Goal: Task Accomplishment & Management: Use online tool/utility

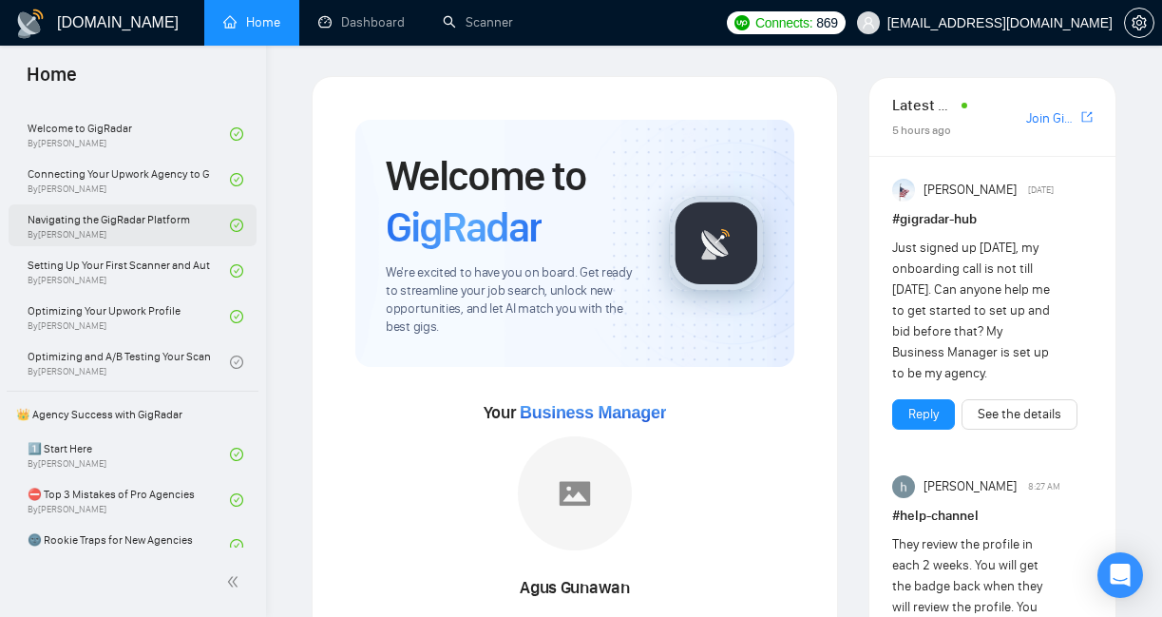
scroll to position [142, 0]
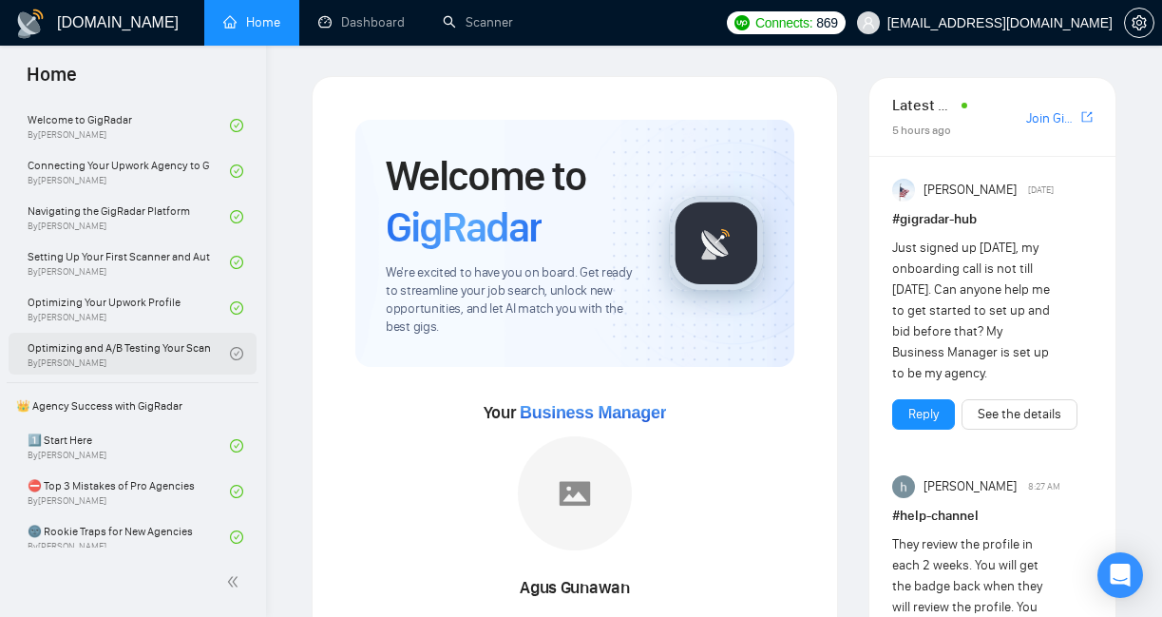
click at [125, 362] on link "Optimizing and A/B Testing Your Scanner for Better Results By [PERSON_NAME]" at bounding box center [129, 354] width 202 height 42
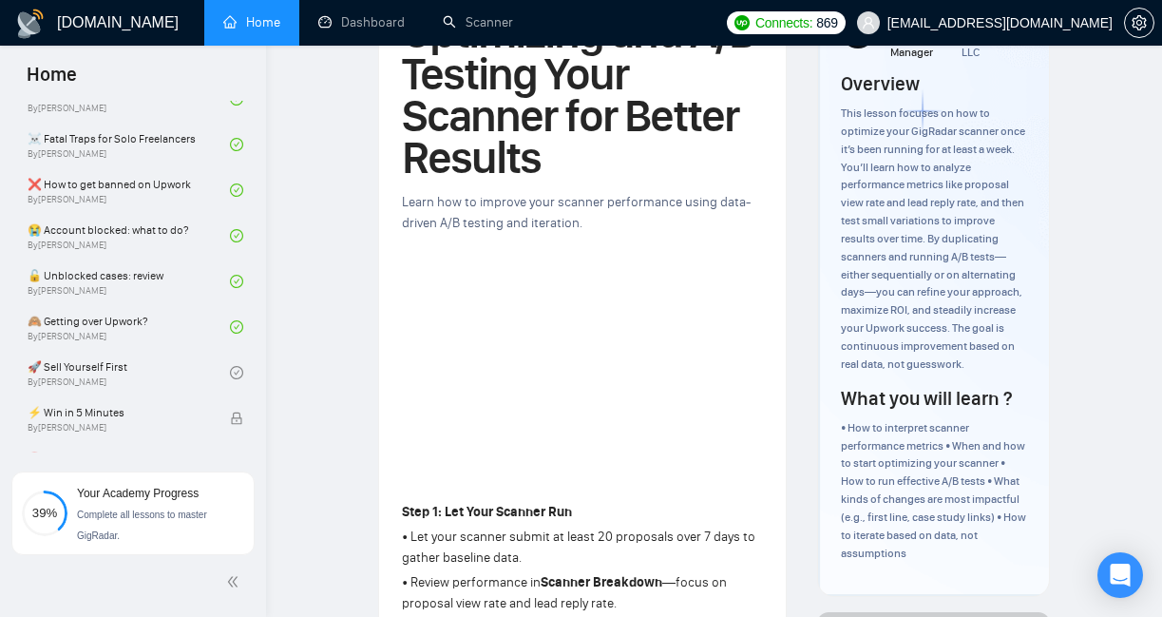
scroll to position [581, 0]
click at [107, 313] on link "🙈 Getting over Upwork? By [PERSON_NAME]" at bounding box center [129, 326] width 202 height 42
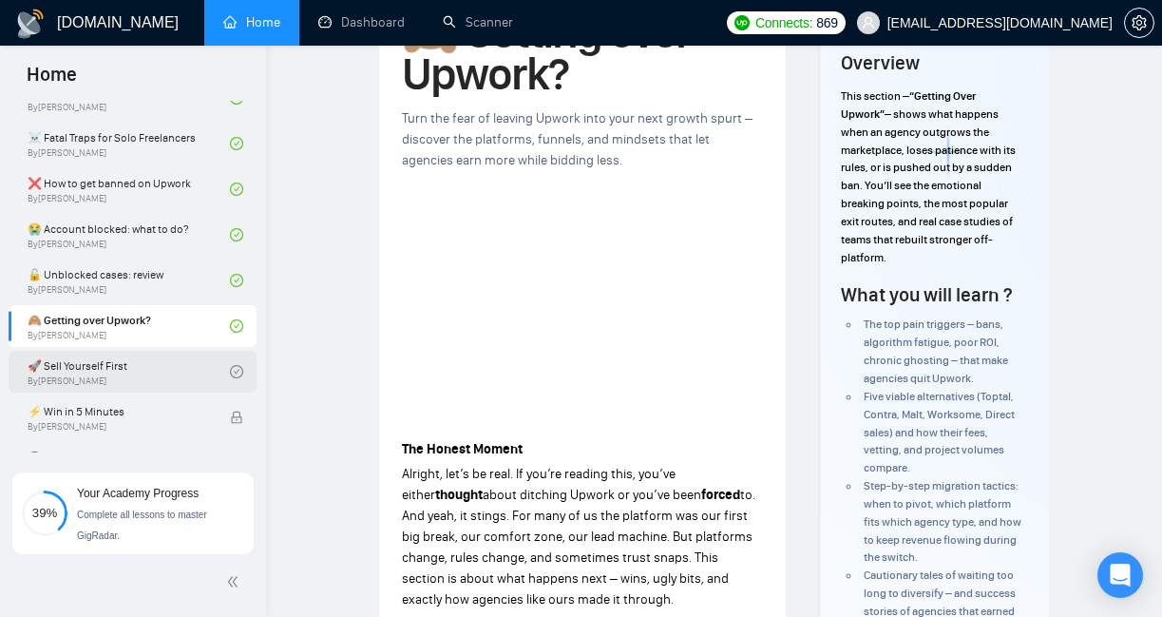
click at [143, 375] on link "🚀 Sell Yourself First By [PERSON_NAME]" at bounding box center [129, 372] width 202 height 42
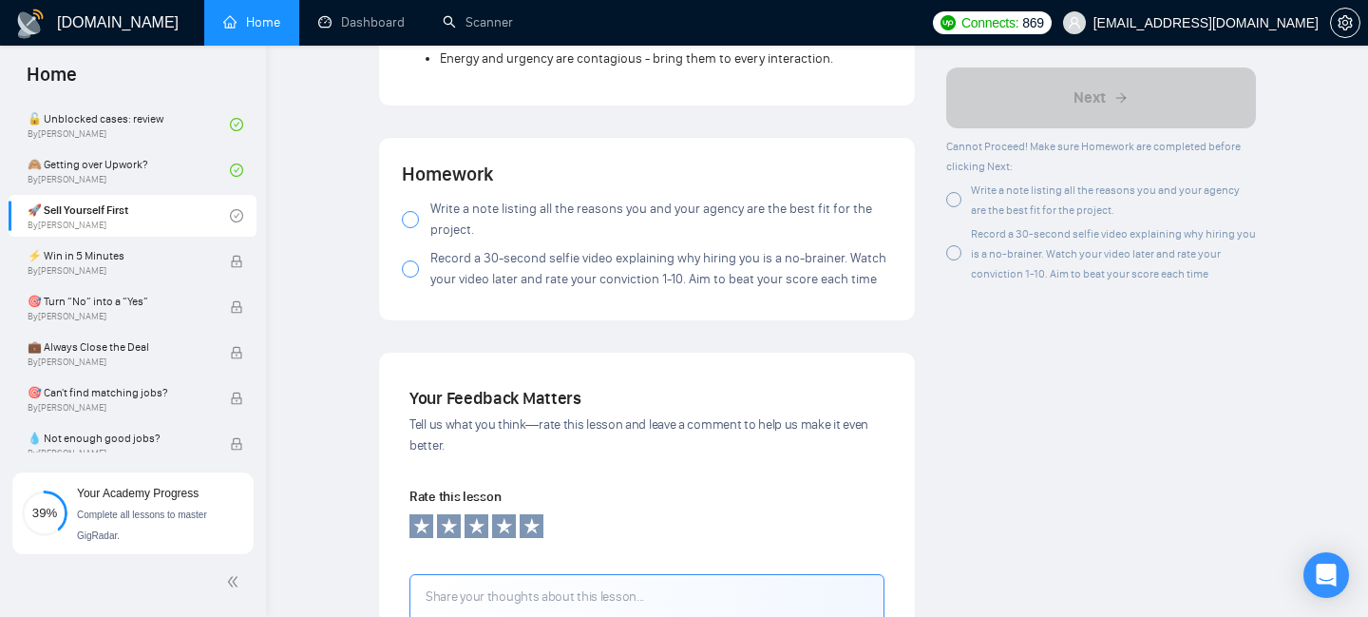
scroll to position [1921, 0]
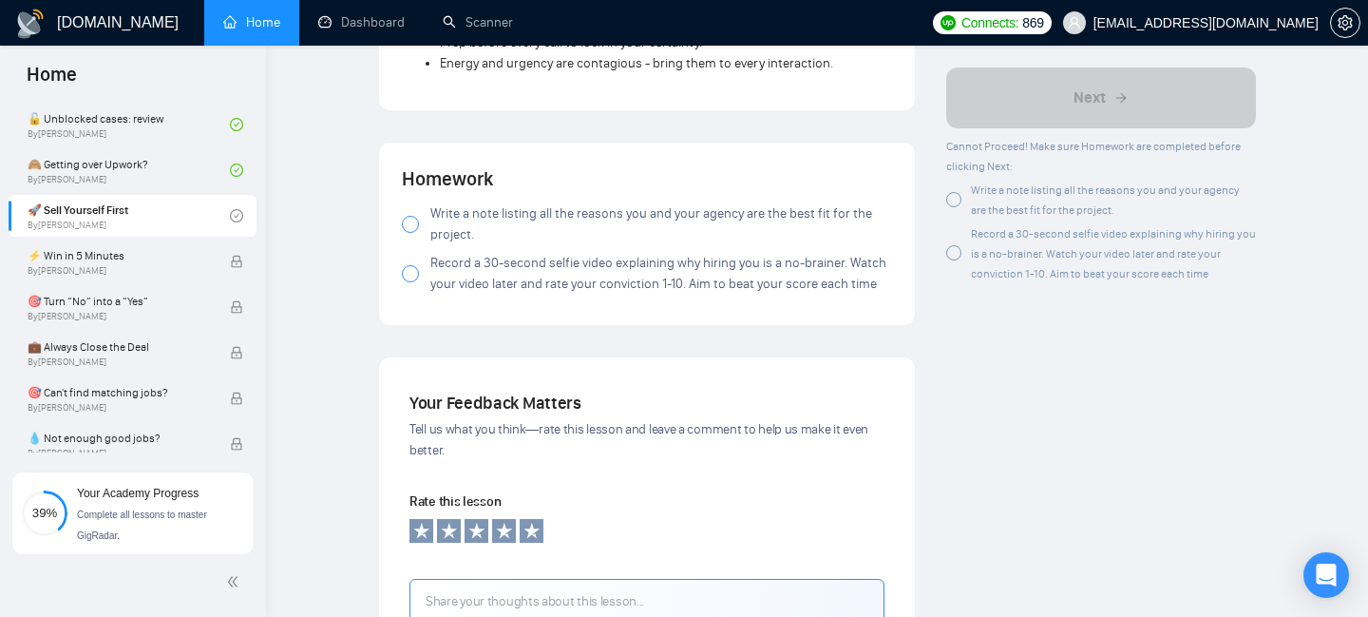
click at [421, 183] on h4 "Homework" at bounding box center [647, 178] width 490 height 27
click at [411, 232] on div at bounding box center [410, 224] width 17 height 17
click at [410, 282] on div at bounding box center [410, 273] width 17 height 17
click at [410, 281] on div at bounding box center [410, 273] width 17 height 17
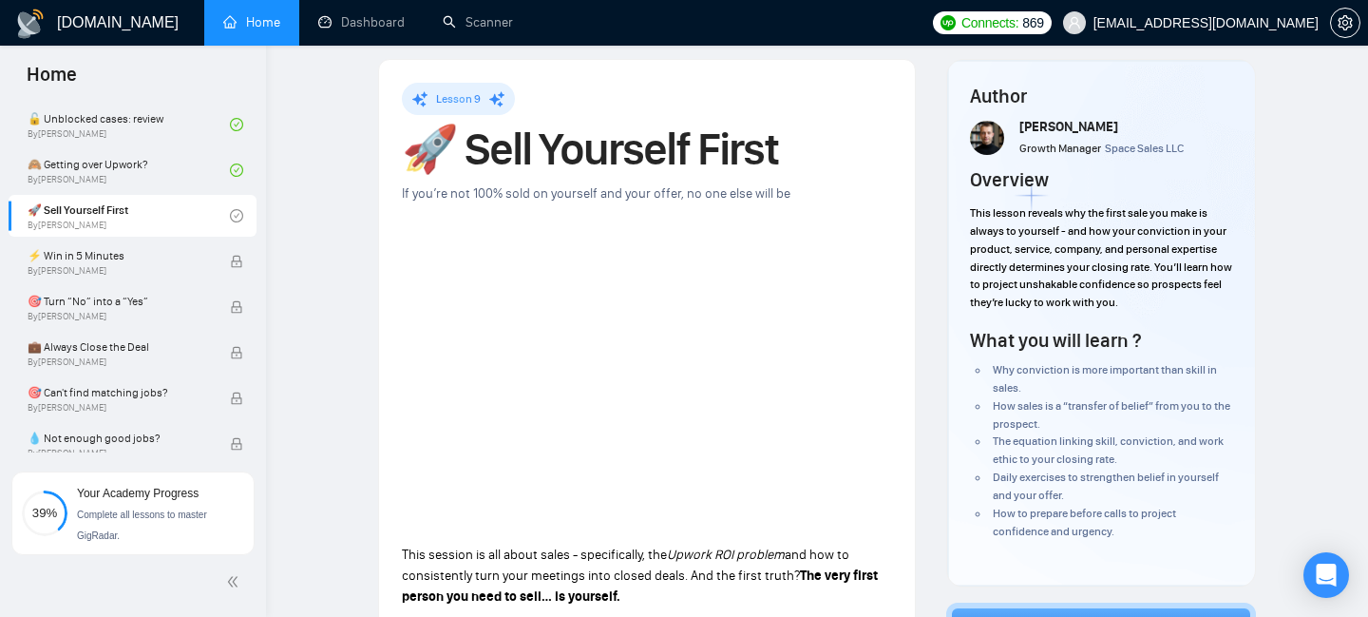
scroll to position [0, 0]
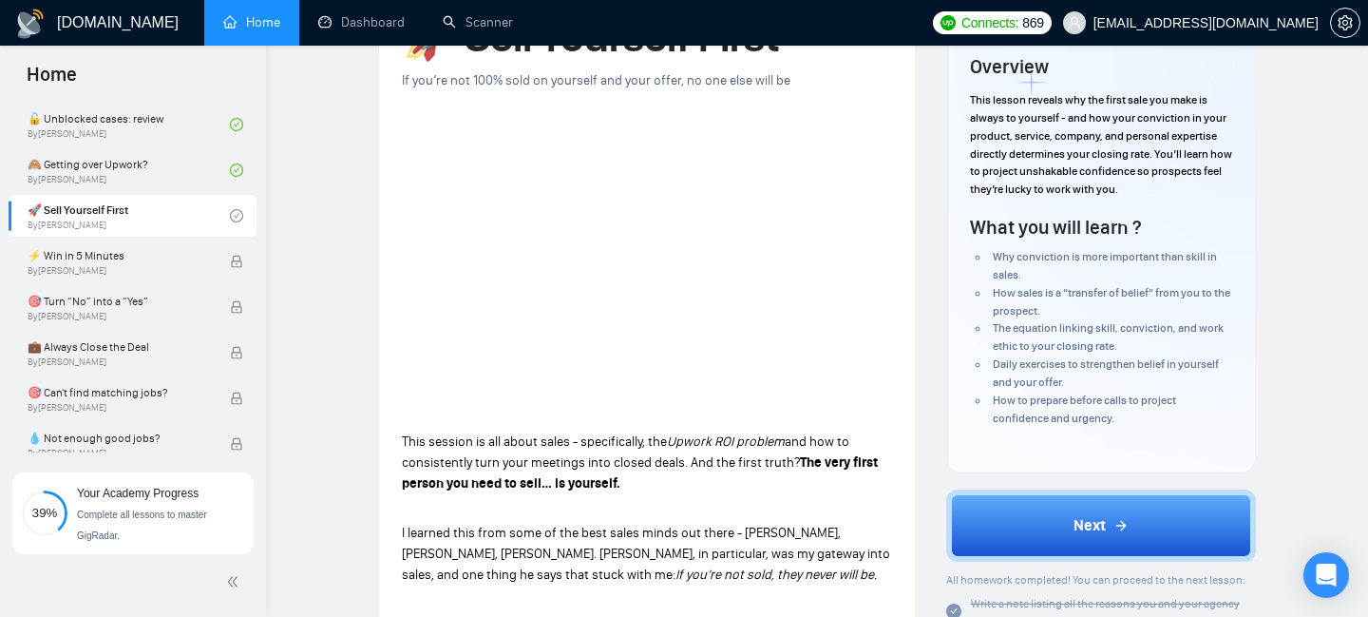
scroll to position [140, 0]
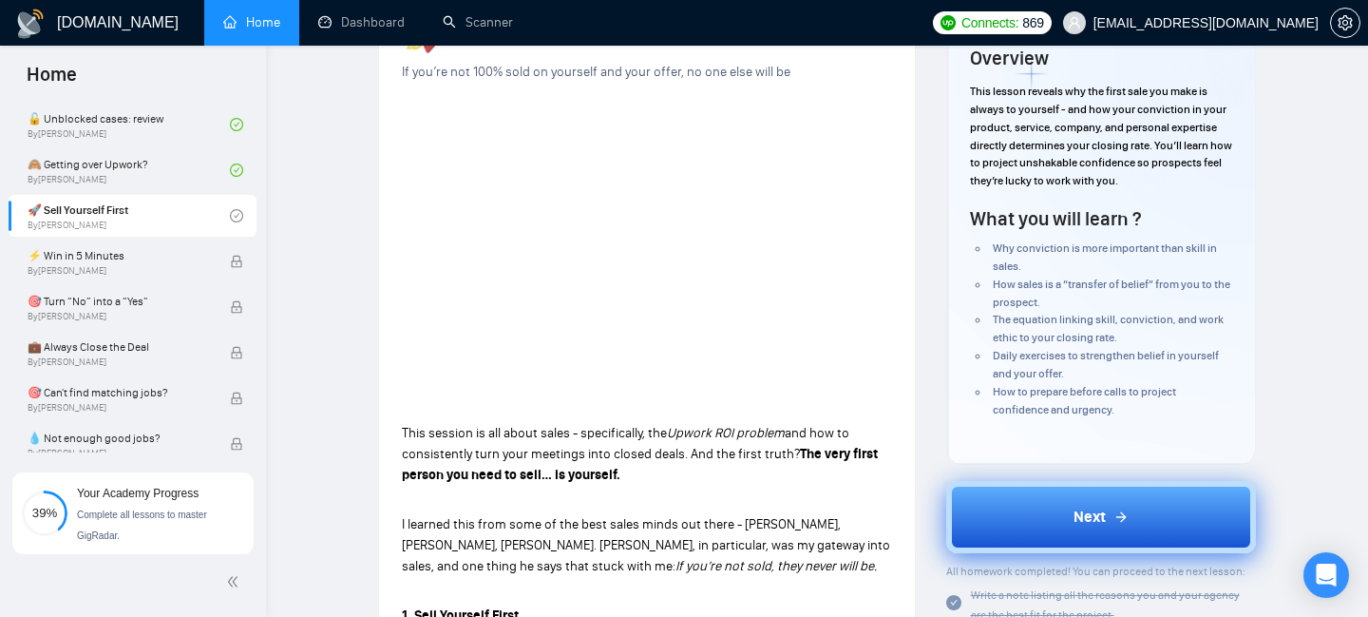
click at [1116, 519] on icon at bounding box center [1121, 516] width 15 height 15
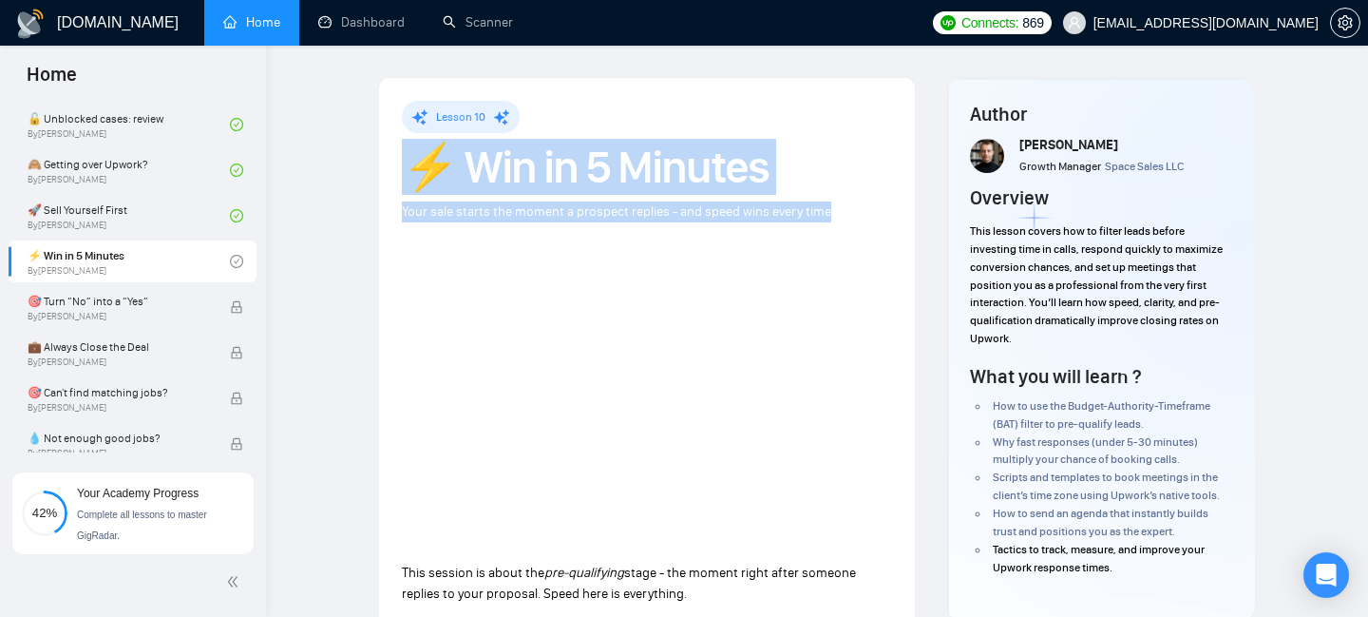
drag, startPoint x: 407, startPoint y: 161, endPoint x: 814, endPoint y: 226, distance: 412.9
drag, startPoint x: 830, startPoint y: 219, endPoint x: 387, endPoint y: 115, distance: 454.7
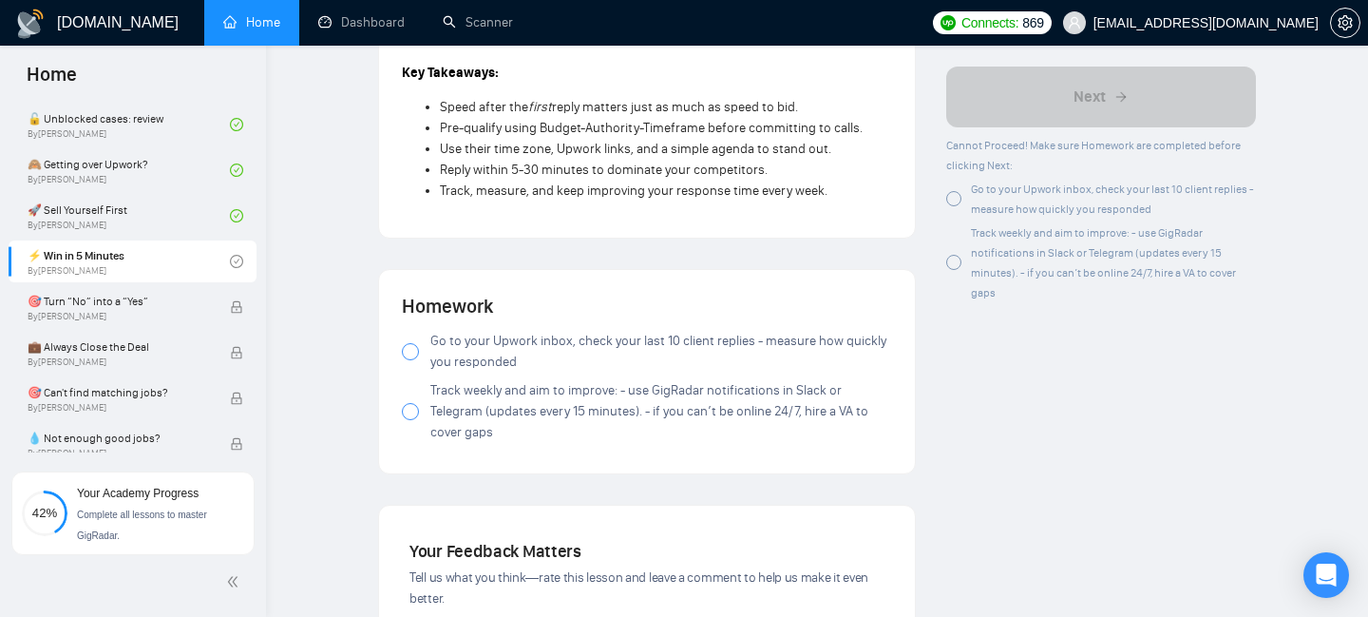
scroll to position [2012, 0]
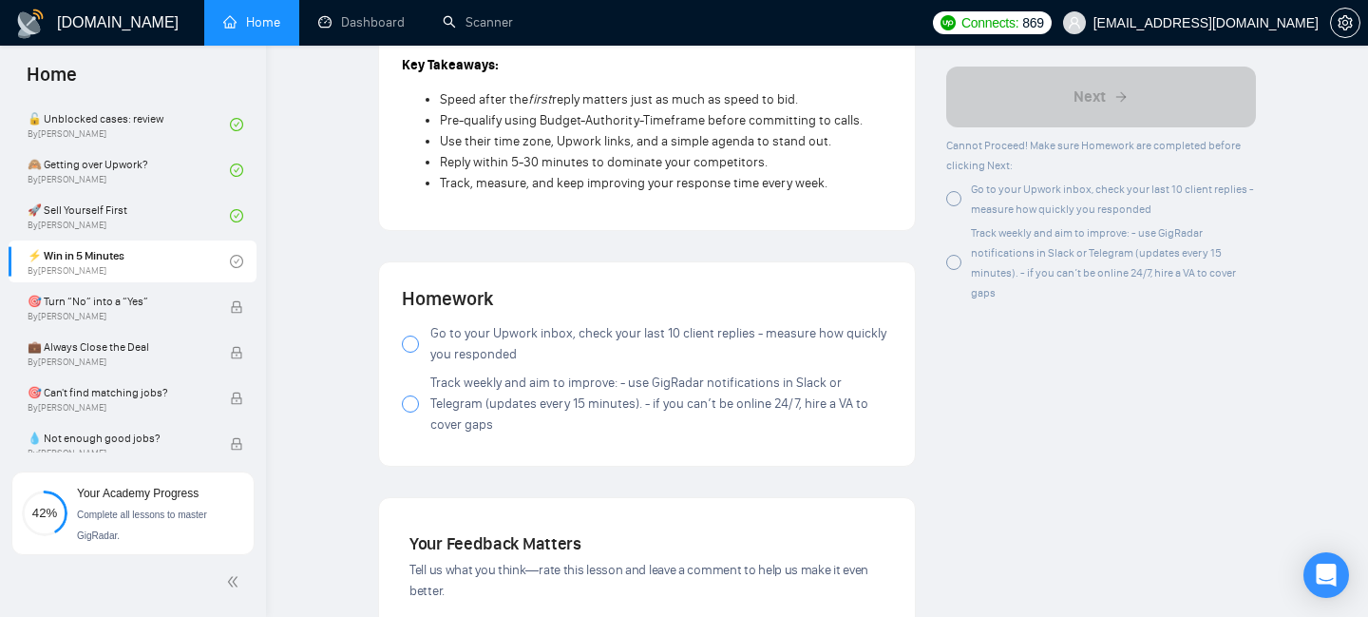
click at [410, 350] on div at bounding box center [410, 343] width 17 height 17
click at [411, 411] on div at bounding box center [410, 403] width 17 height 17
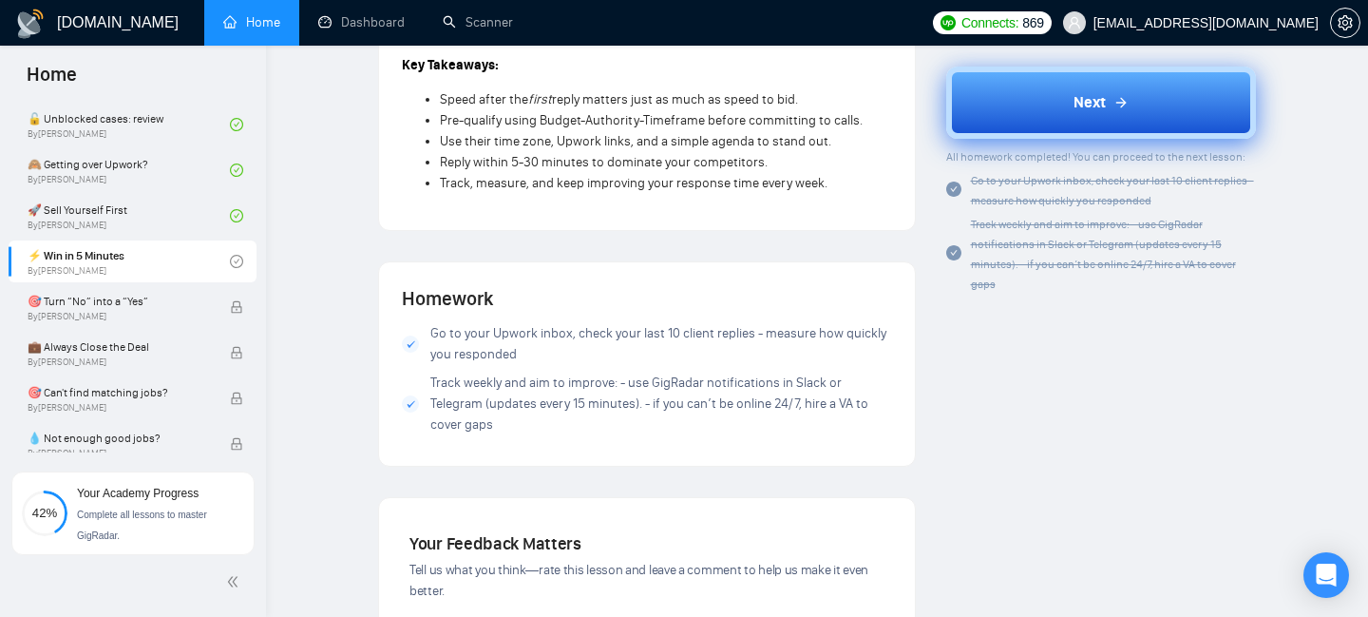
click at [985, 114] on button "Next" at bounding box center [1101, 103] width 311 height 72
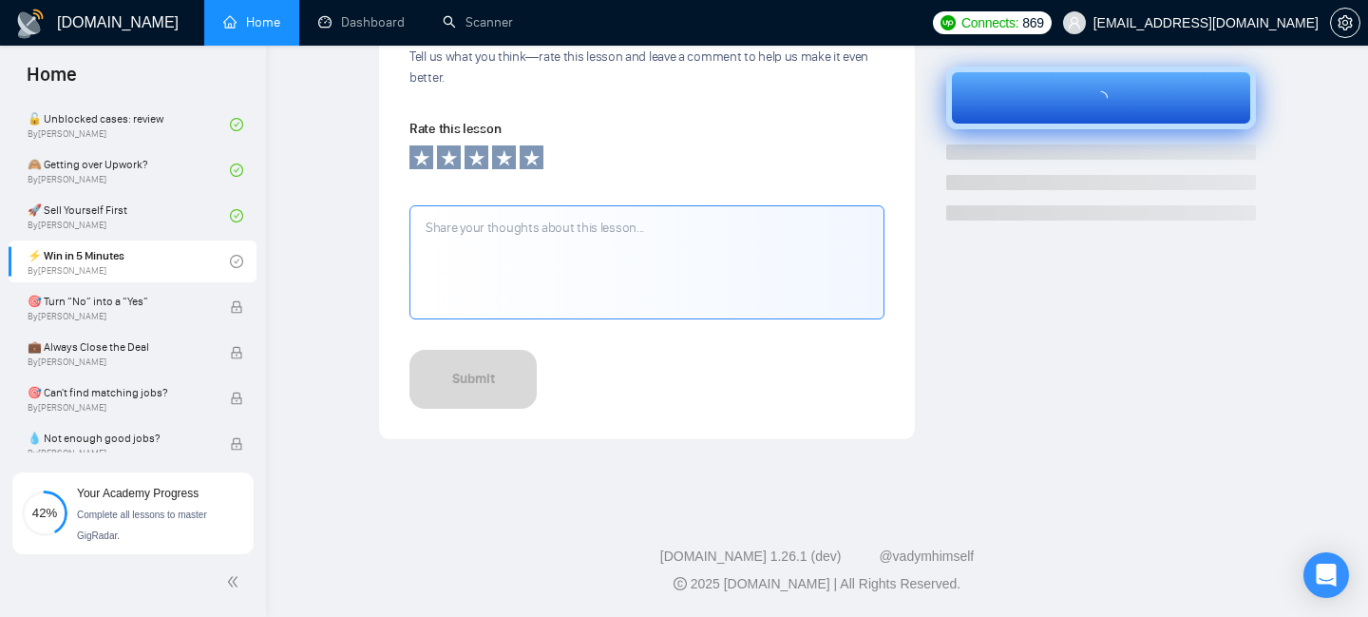
scroll to position [698, 0]
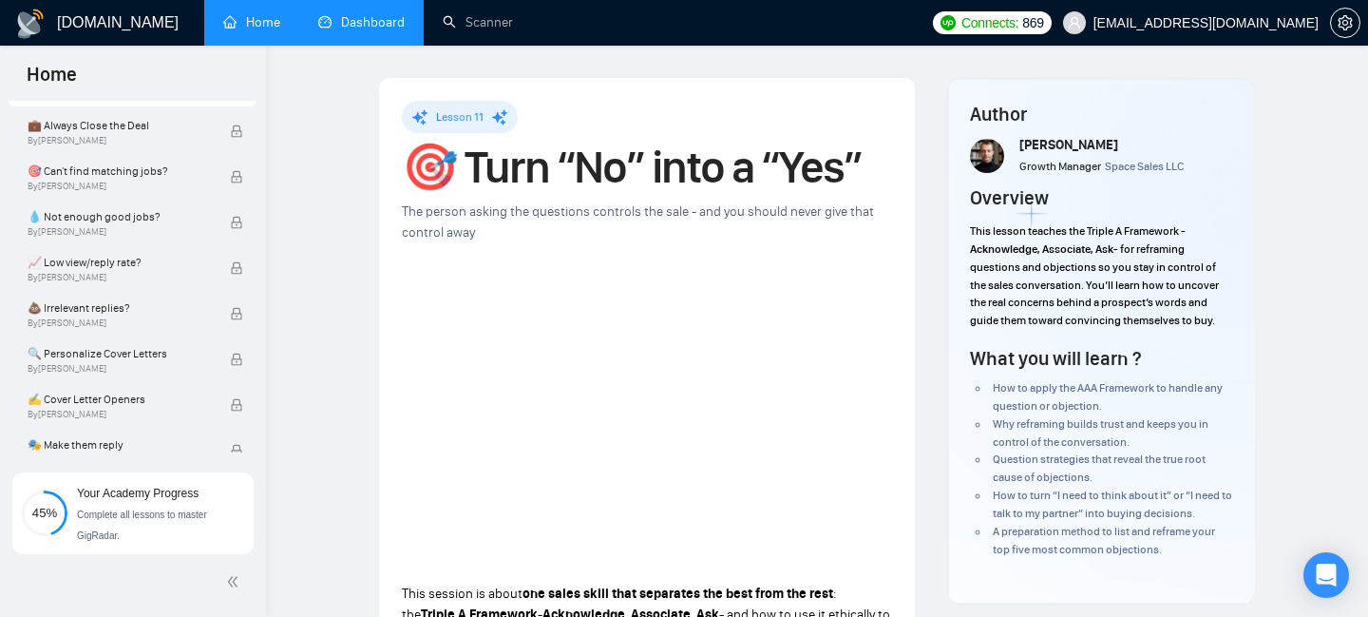
click at [341, 27] on link "Dashboard" at bounding box center [361, 22] width 86 height 16
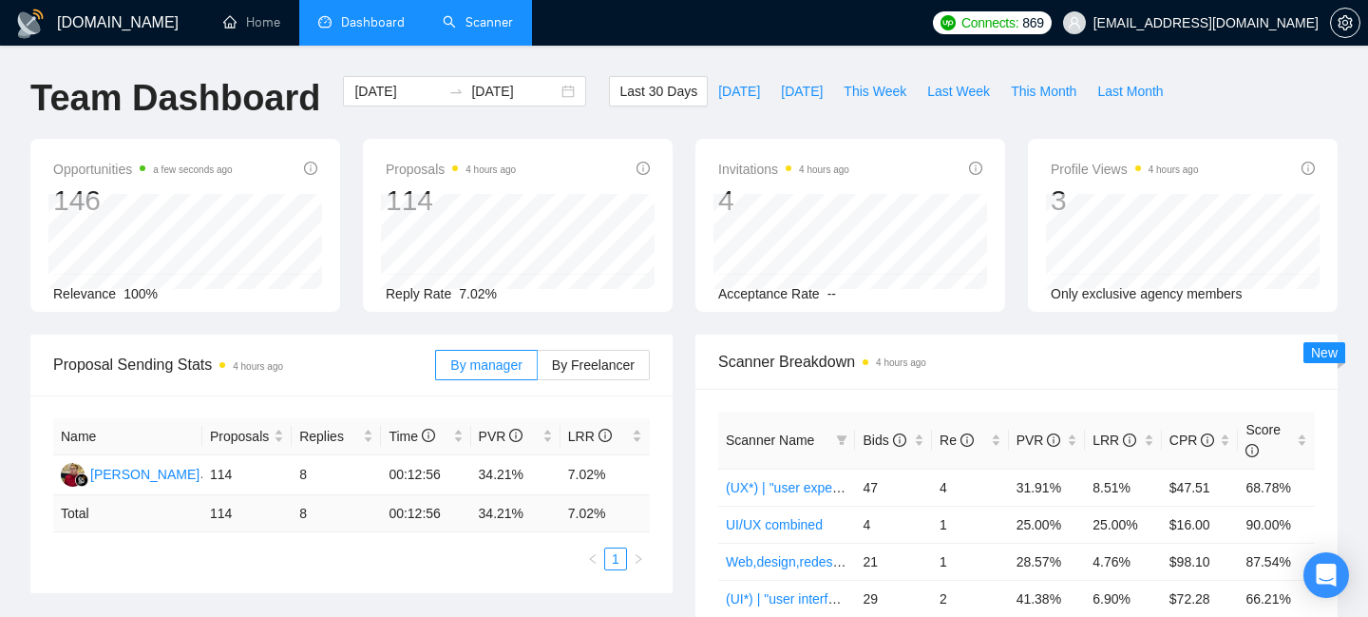
click at [479, 17] on link "Scanner" at bounding box center [478, 22] width 70 height 16
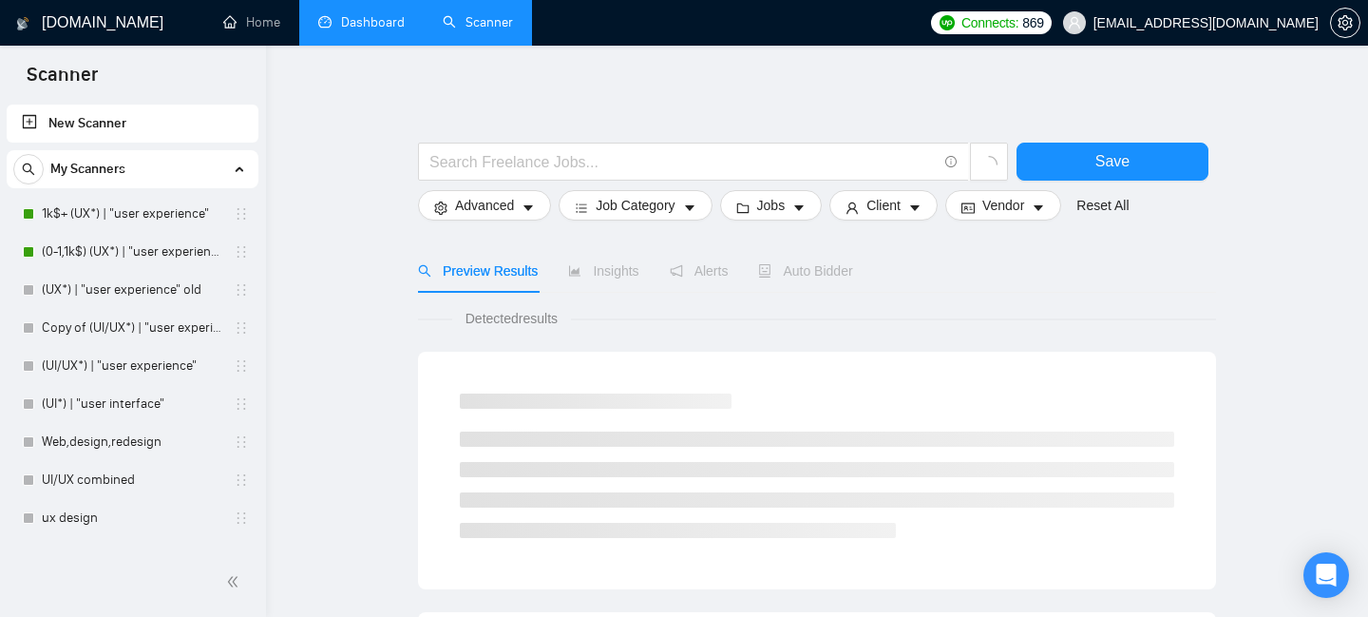
click at [344, 14] on link "Dashboard" at bounding box center [361, 22] width 86 height 16
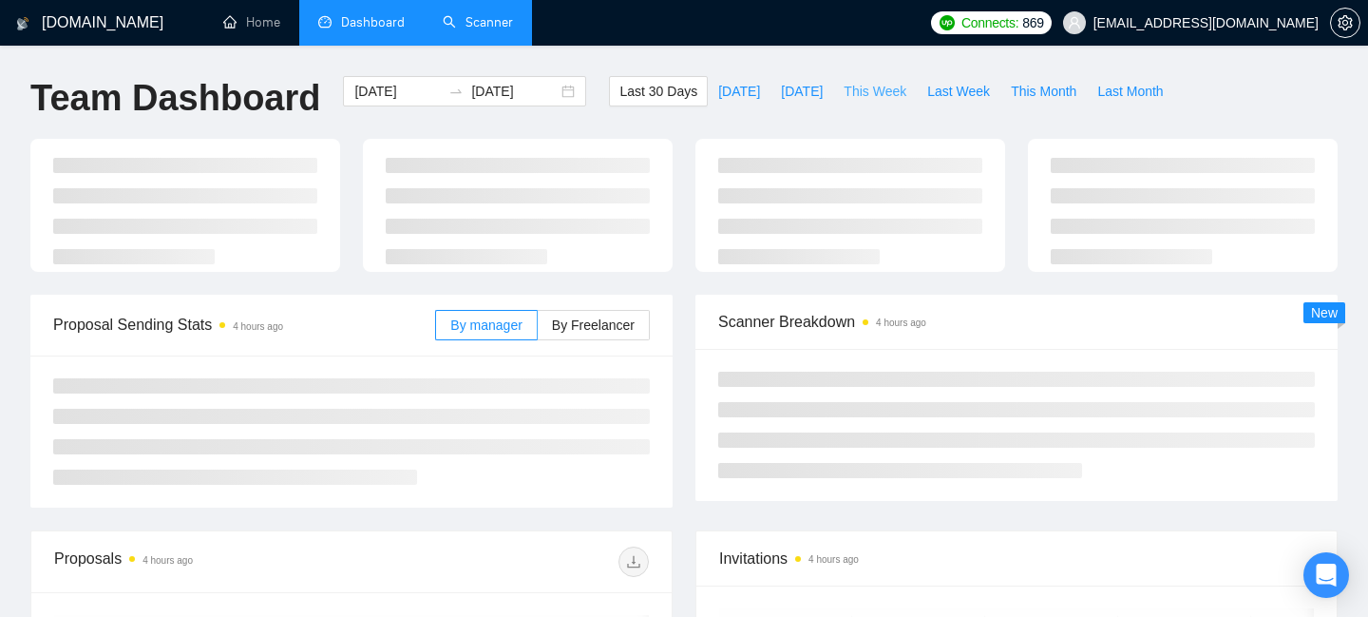
click at [880, 86] on span "This Week" at bounding box center [875, 91] width 63 height 21
type input "[DATE]"
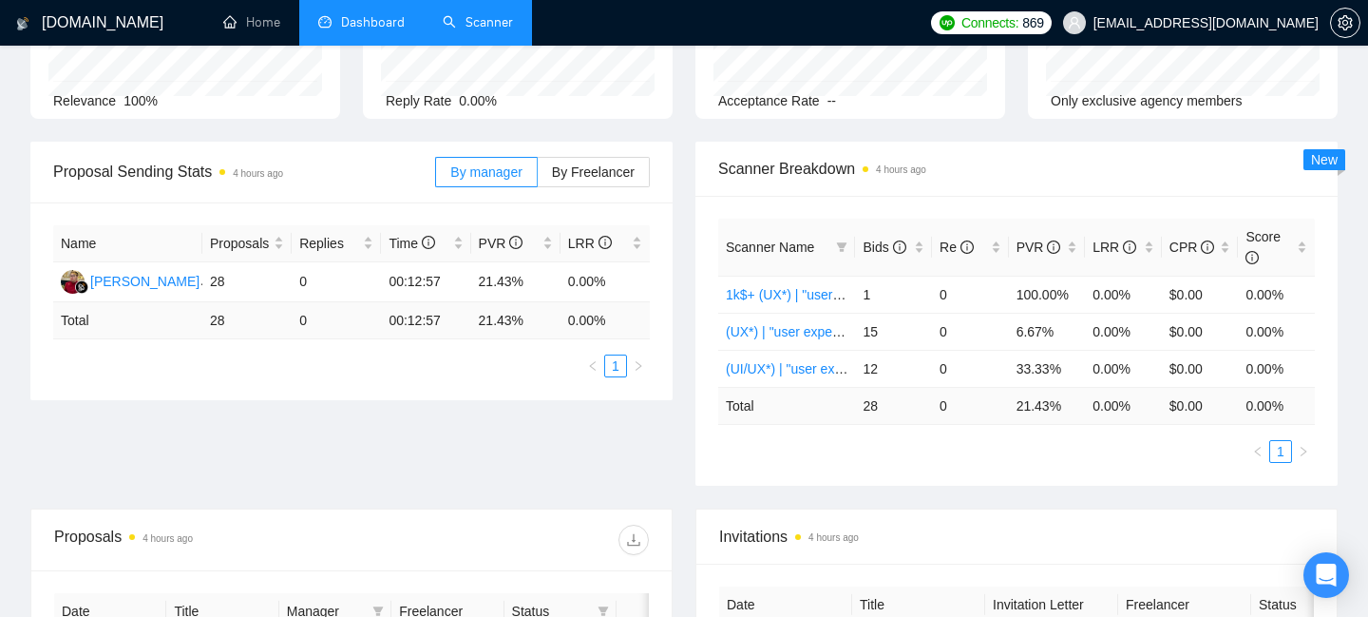
scroll to position [212, 0]
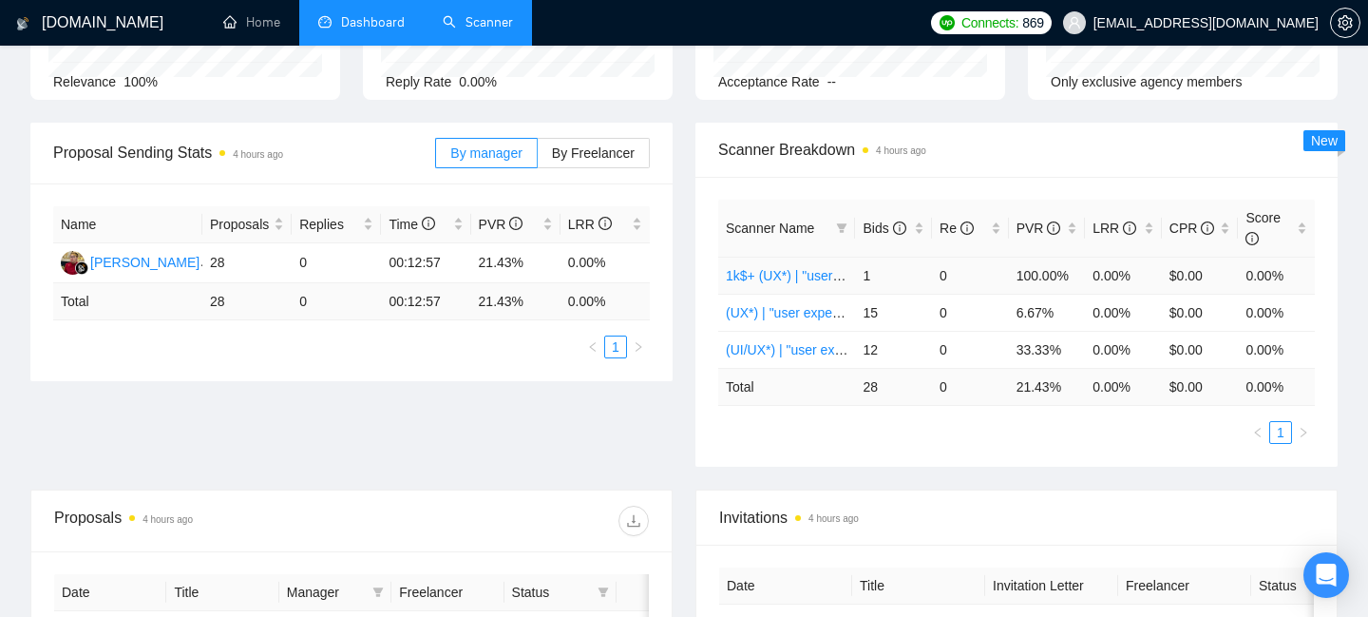
click at [767, 273] on link "1k$+ (UX*) | "user experience"" at bounding box center [816, 275] width 181 height 15
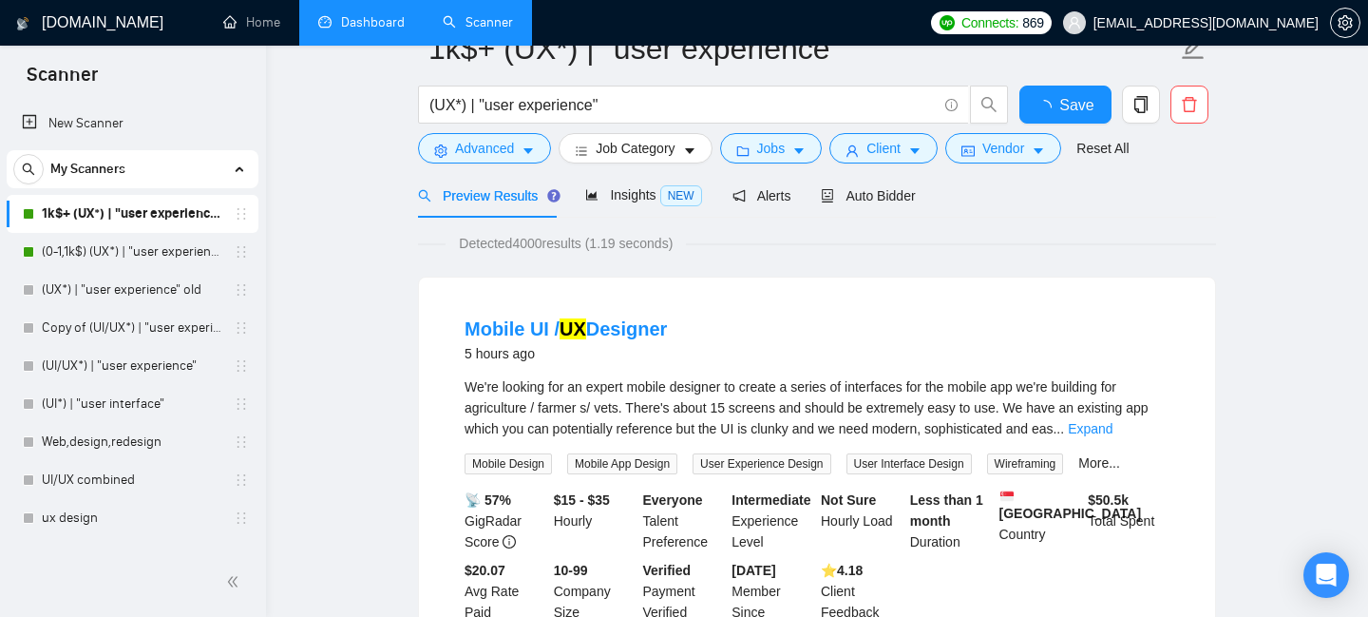
scroll to position [58, 0]
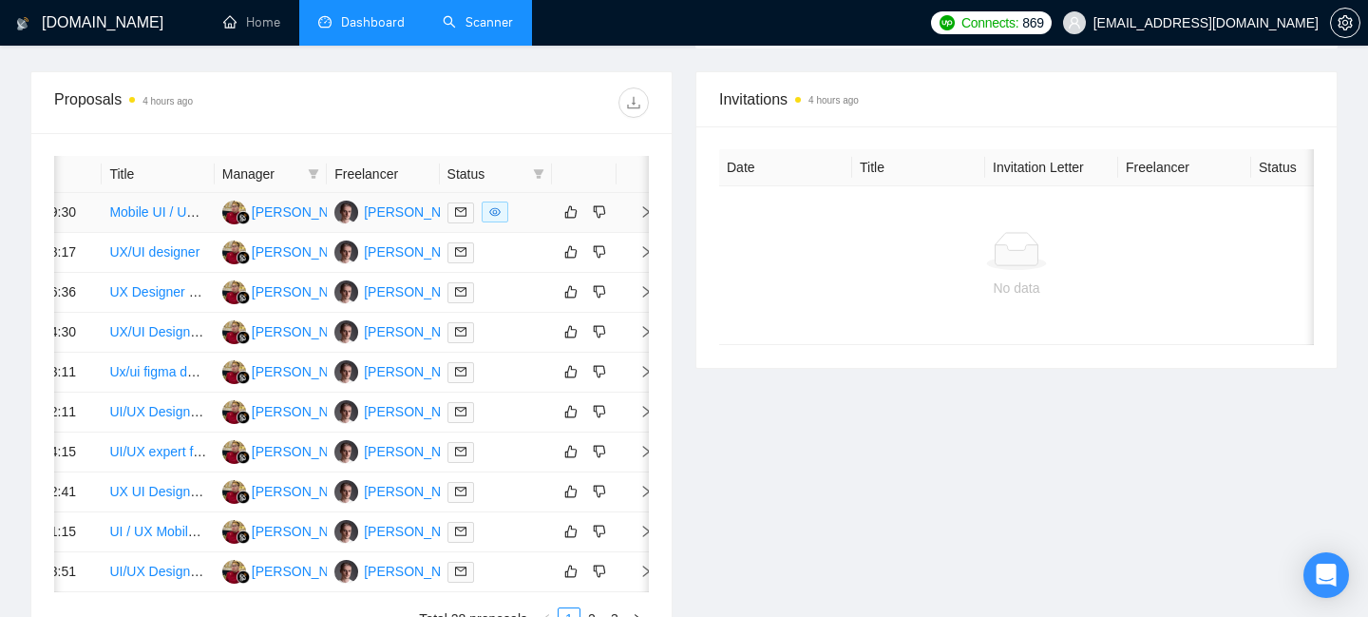
scroll to position [0, 70]
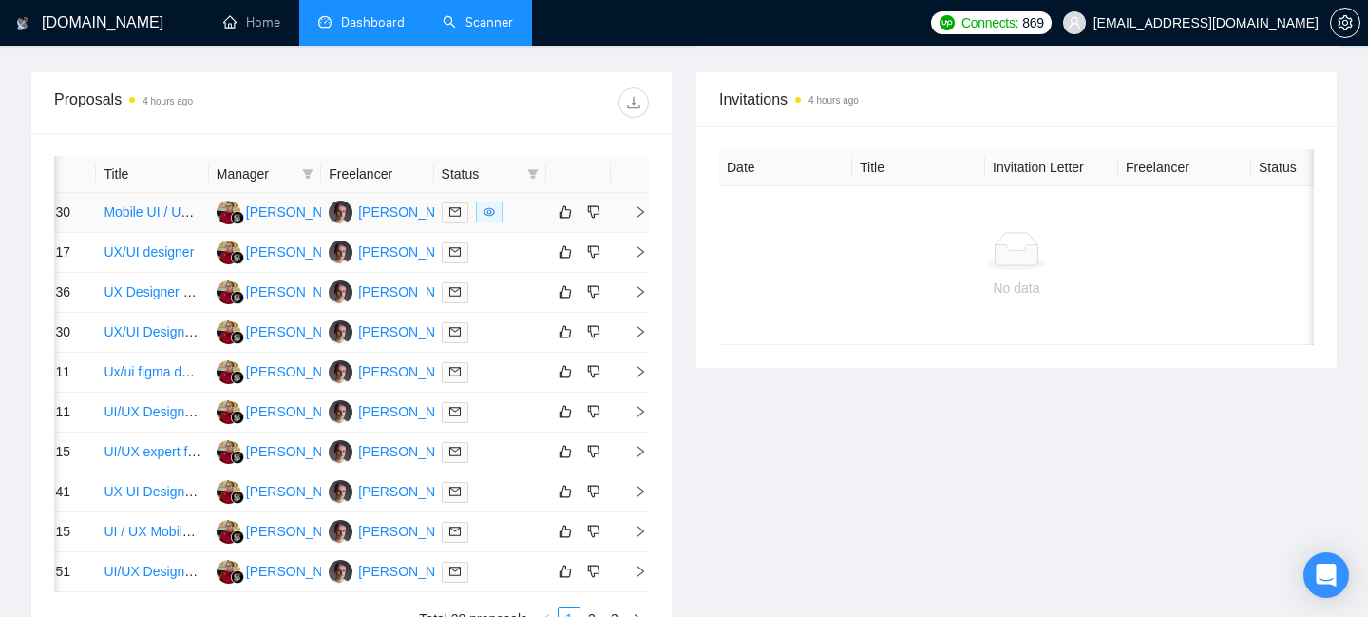
click at [640, 219] on icon "right" at bounding box center [640, 211] width 13 height 13
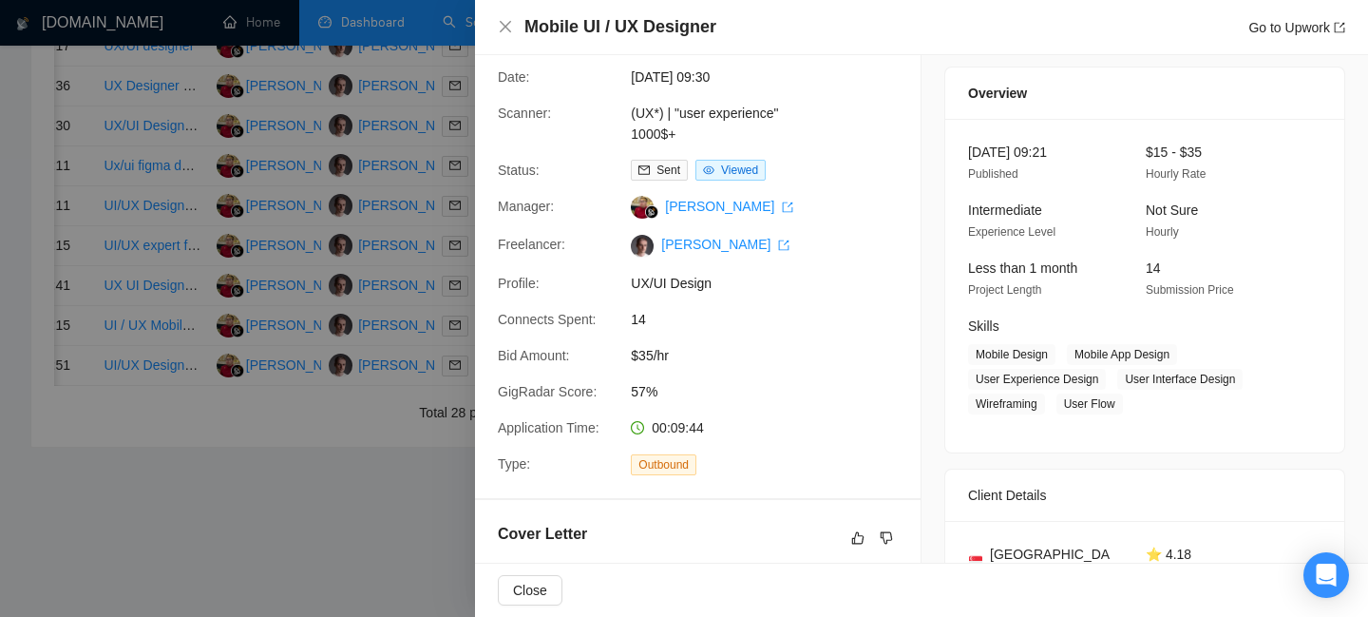
scroll to position [50, 0]
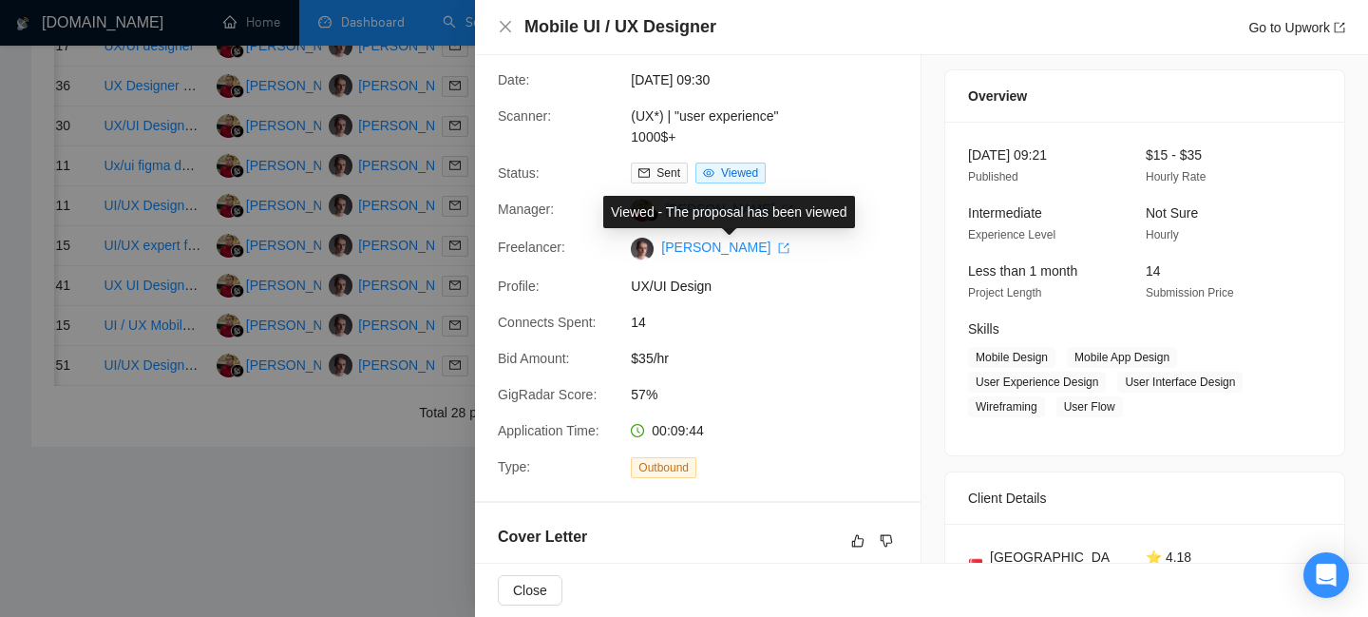
click at [735, 167] on span "Viewed" at bounding box center [739, 172] width 37 height 13
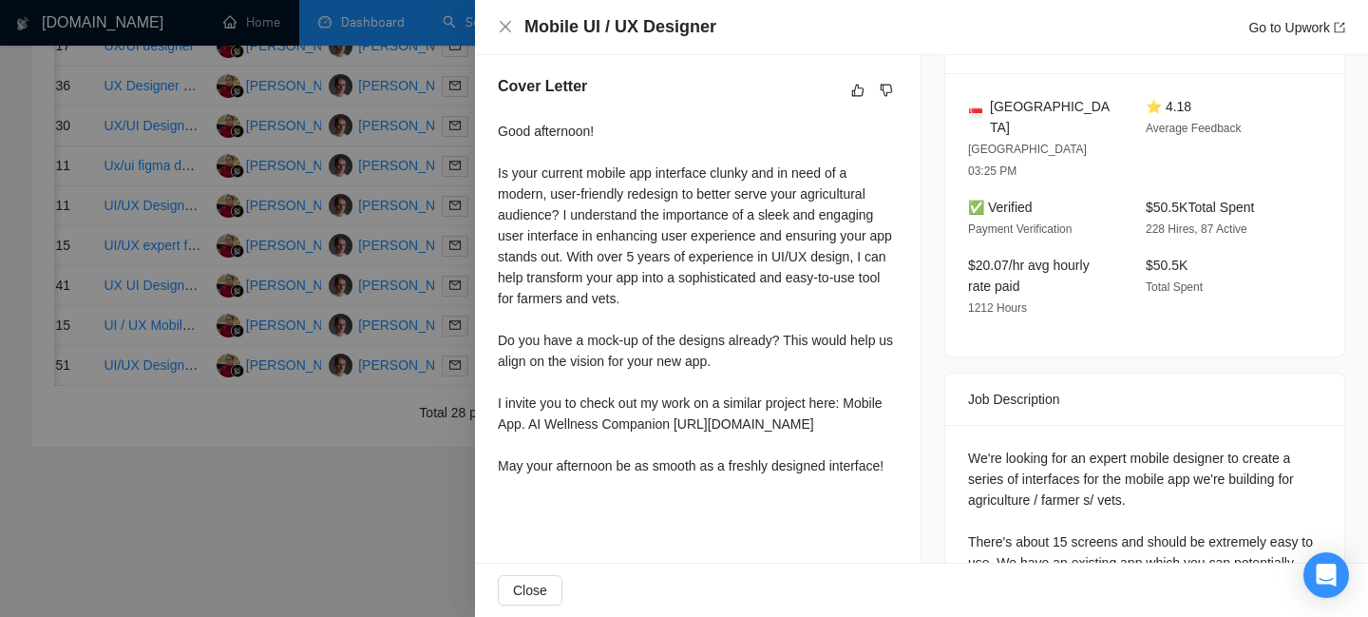
scroll to position [503, 0]
click at [339, 549] on div at bounding box center [684, 308] width 1368 height 617
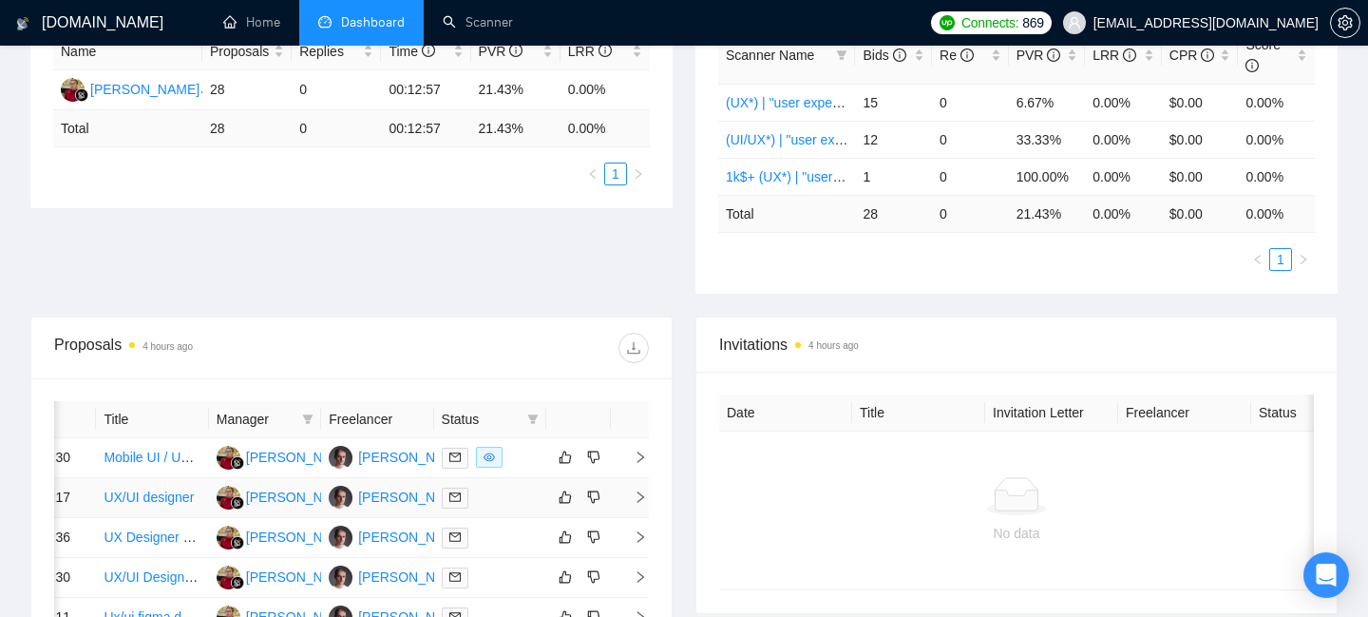
scroll to position [386, 0]
click at [639, 463] on icon "right" at bounding box center [640, 455] width 13 height 13
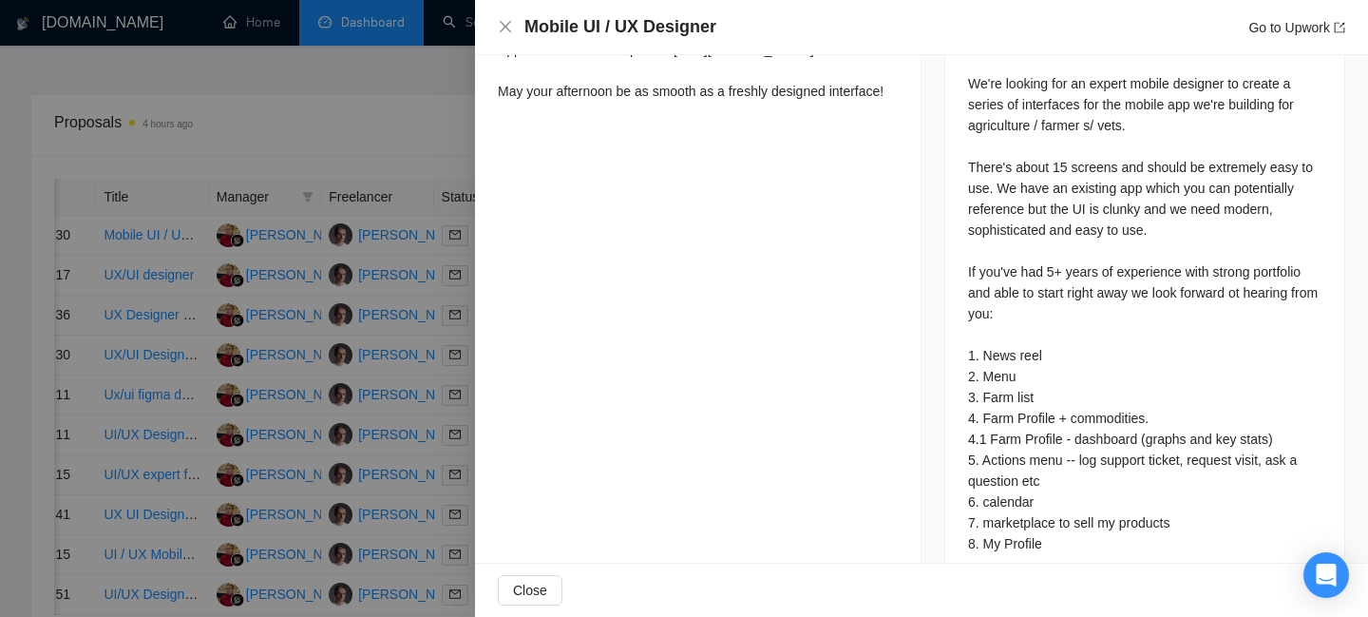
scroll to position [671, 0]
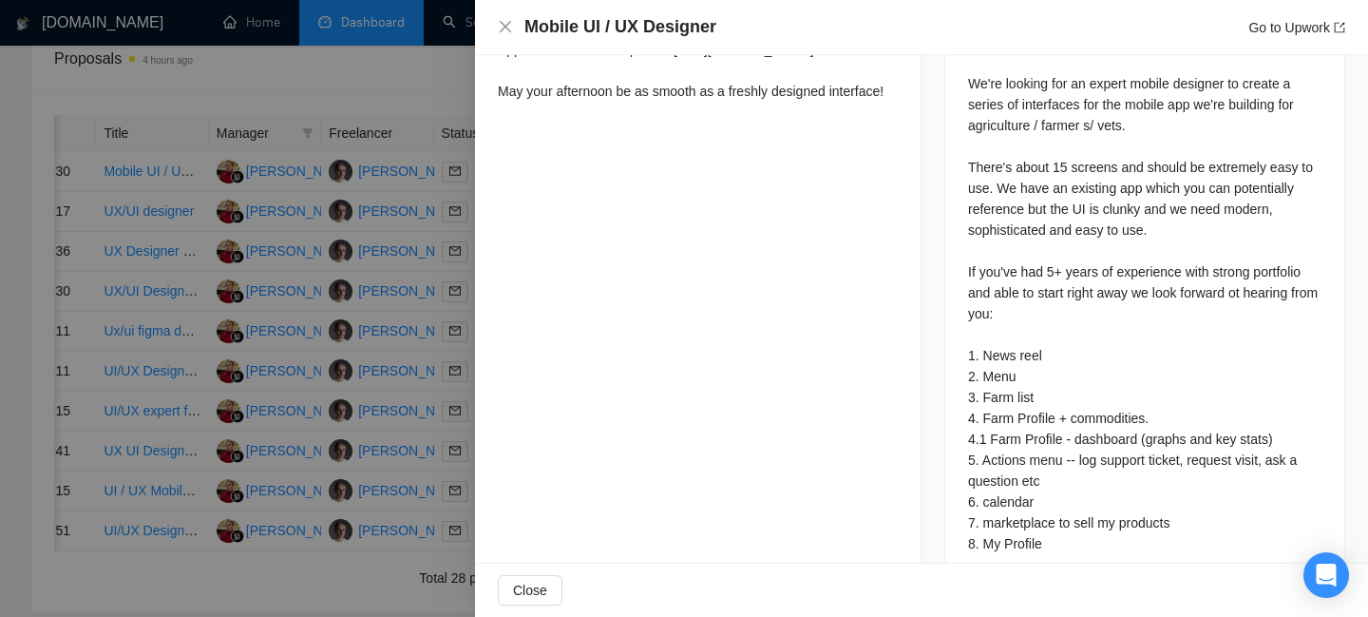
click at [370, 86] on div at bounding box center [684, 308] width 1368 height 617
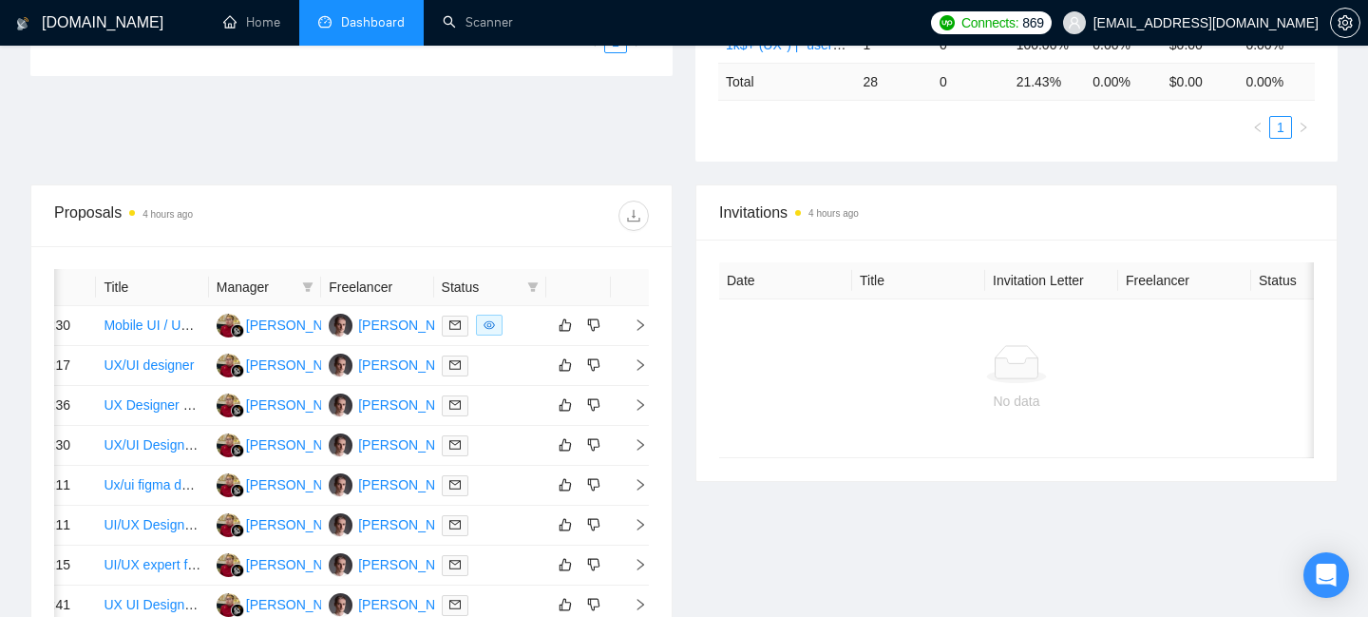
scroll to position [531, 0]
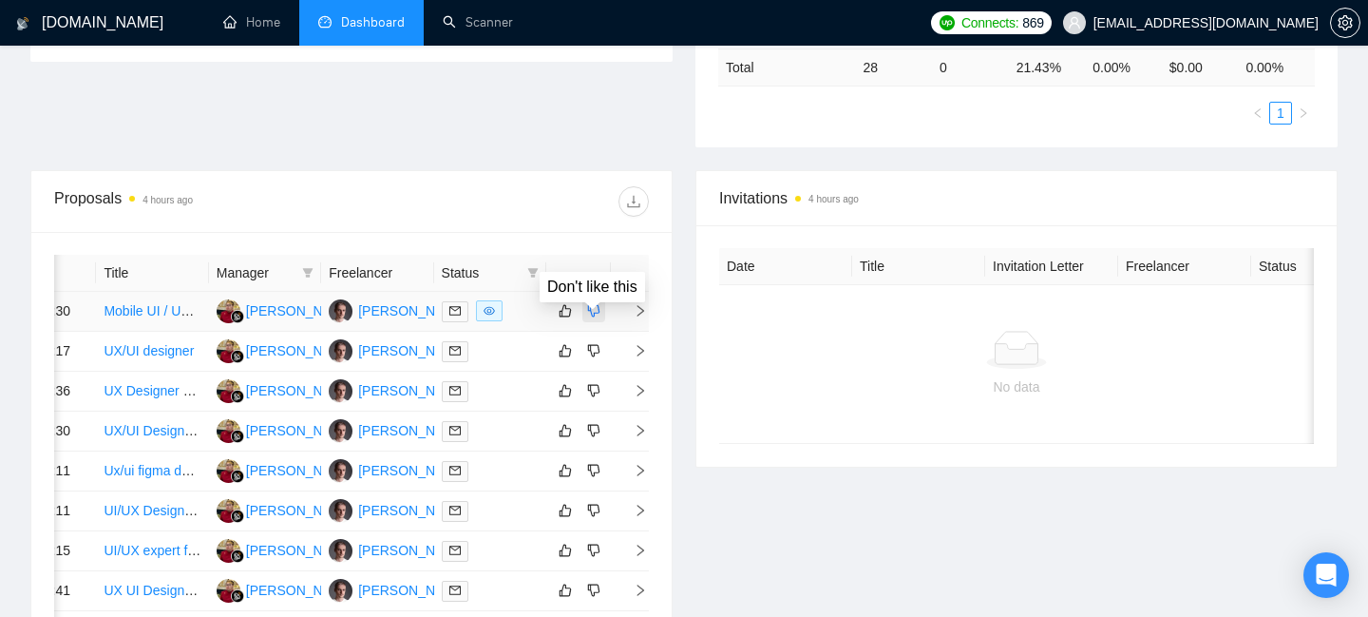
click at [591, 316] on icon "dislike" at bounding box center [593, 310] width 13 height 15
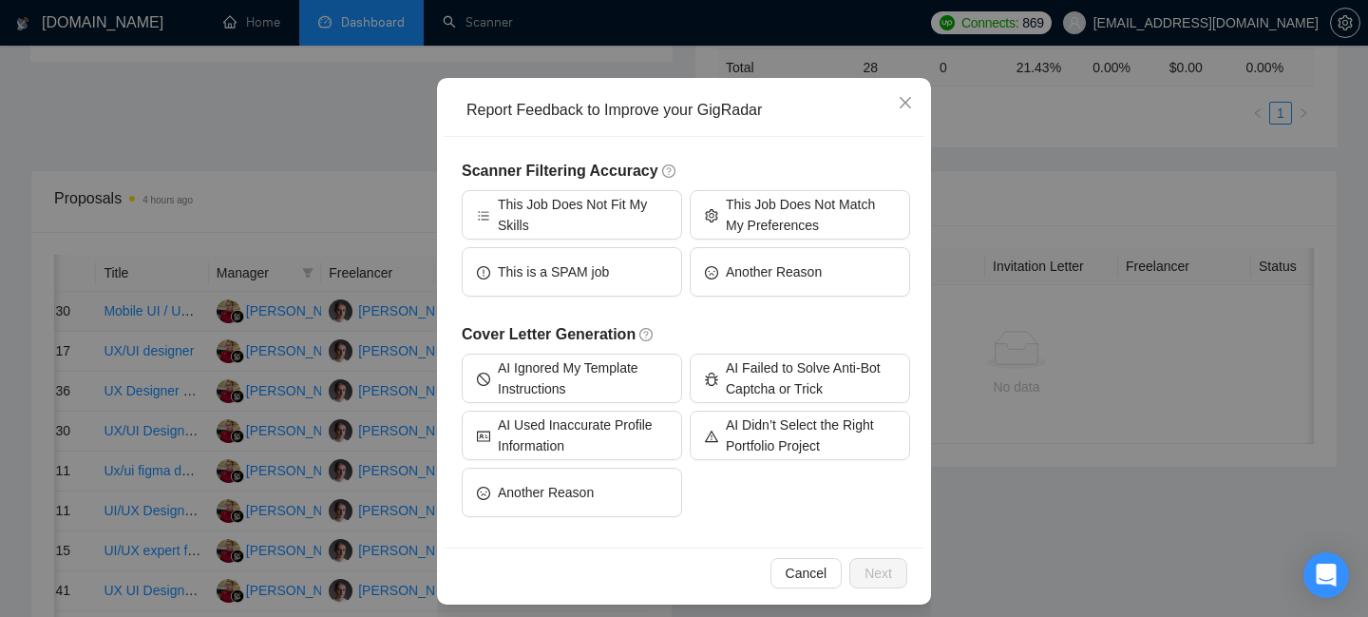
scroll to position [141, 0]
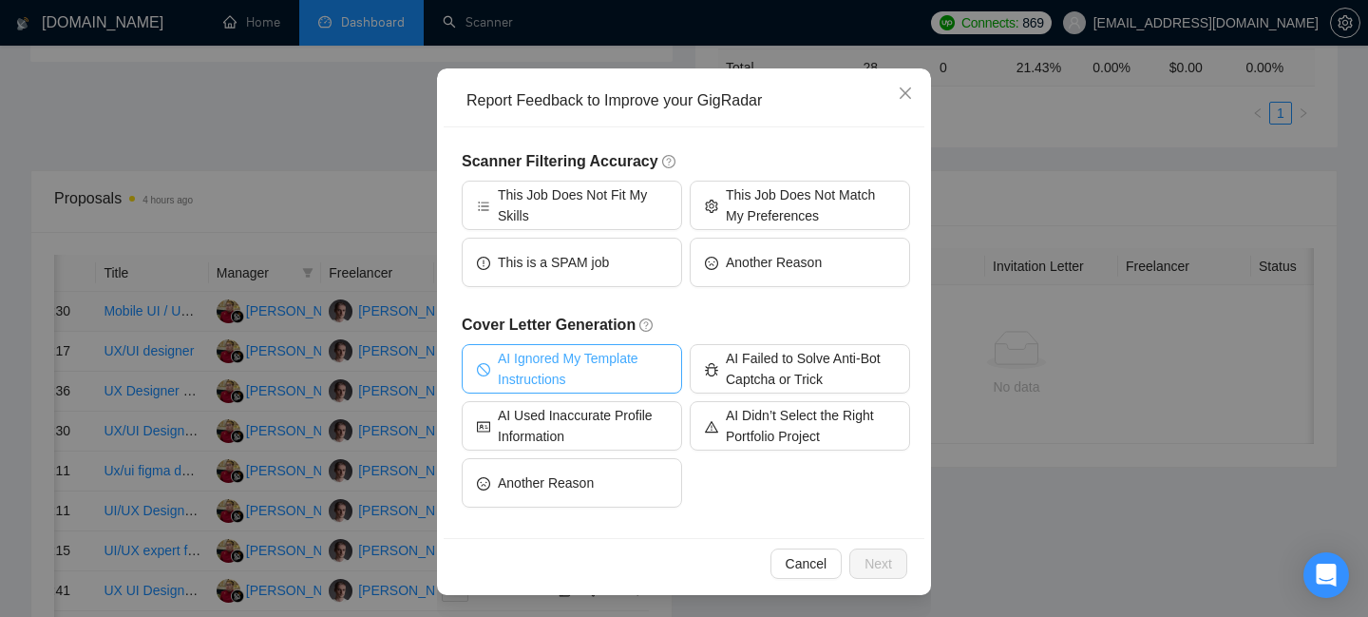
click at [580, 370] on span "AI Ignored My Template Instructions" at bounding box center [582, 369] width 169 height 42
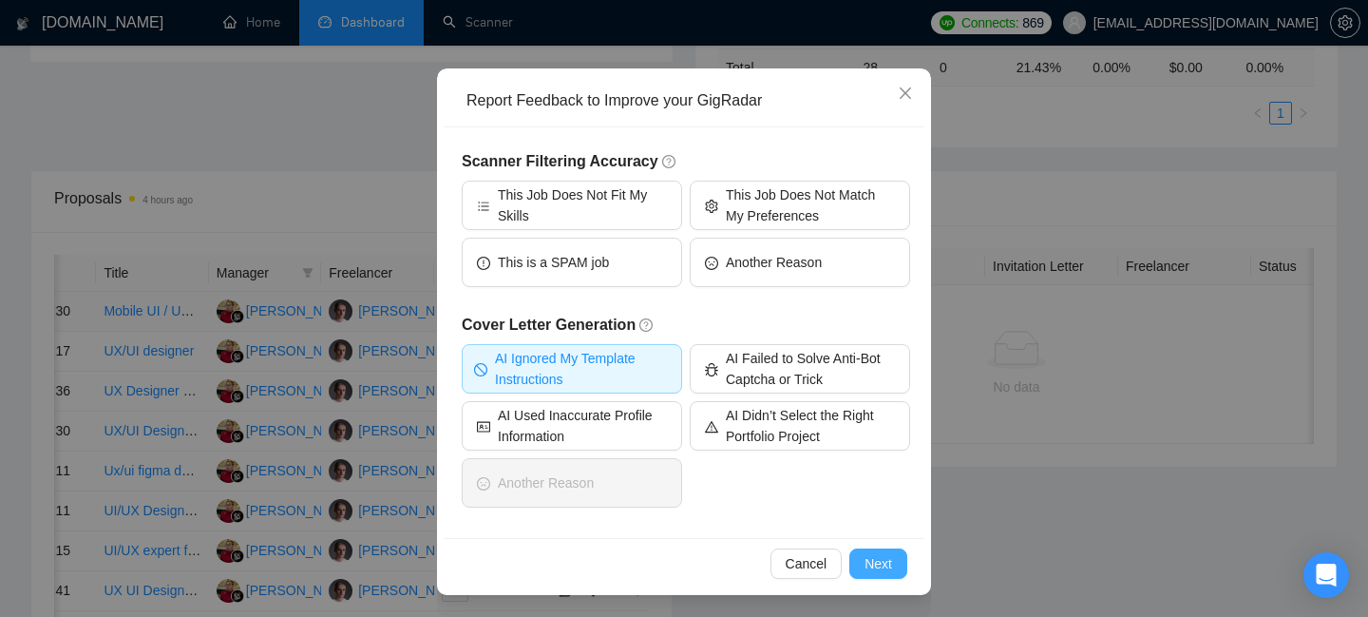
click at [884, 565] on span "Next" at bounding box center [879, 563] width 28 height 21
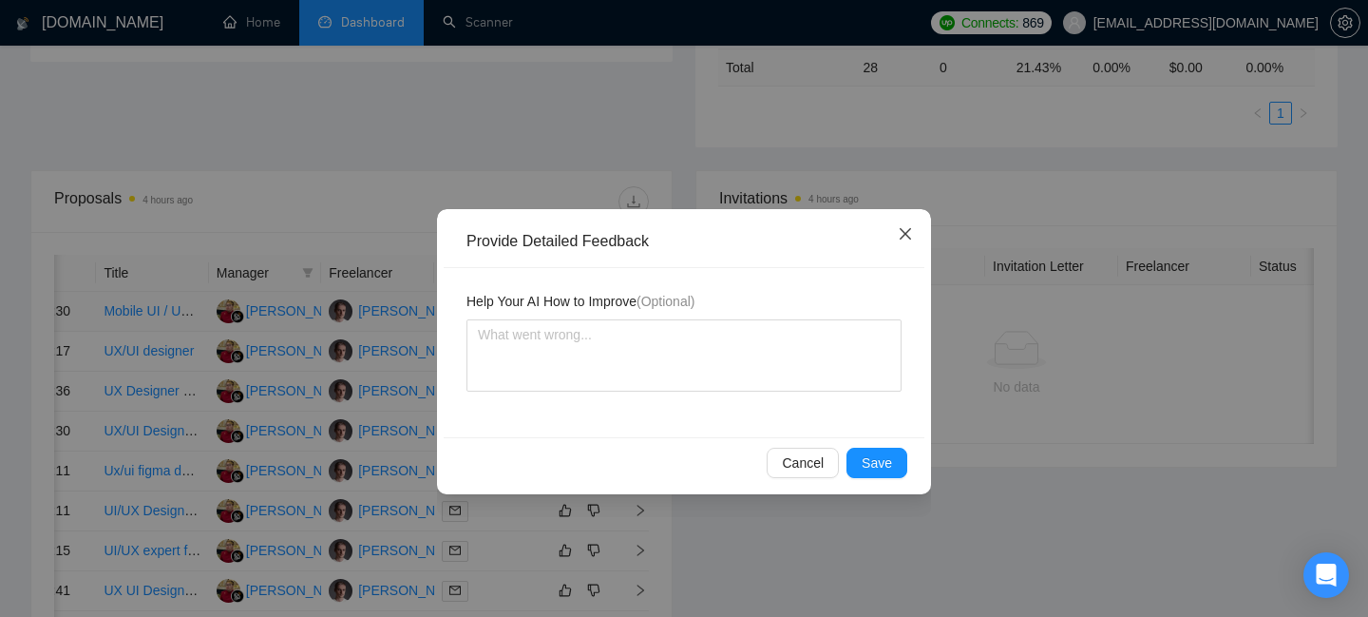
click at [907, 225] on span "Close" at bounding box center [905, 234] width 51 height 51
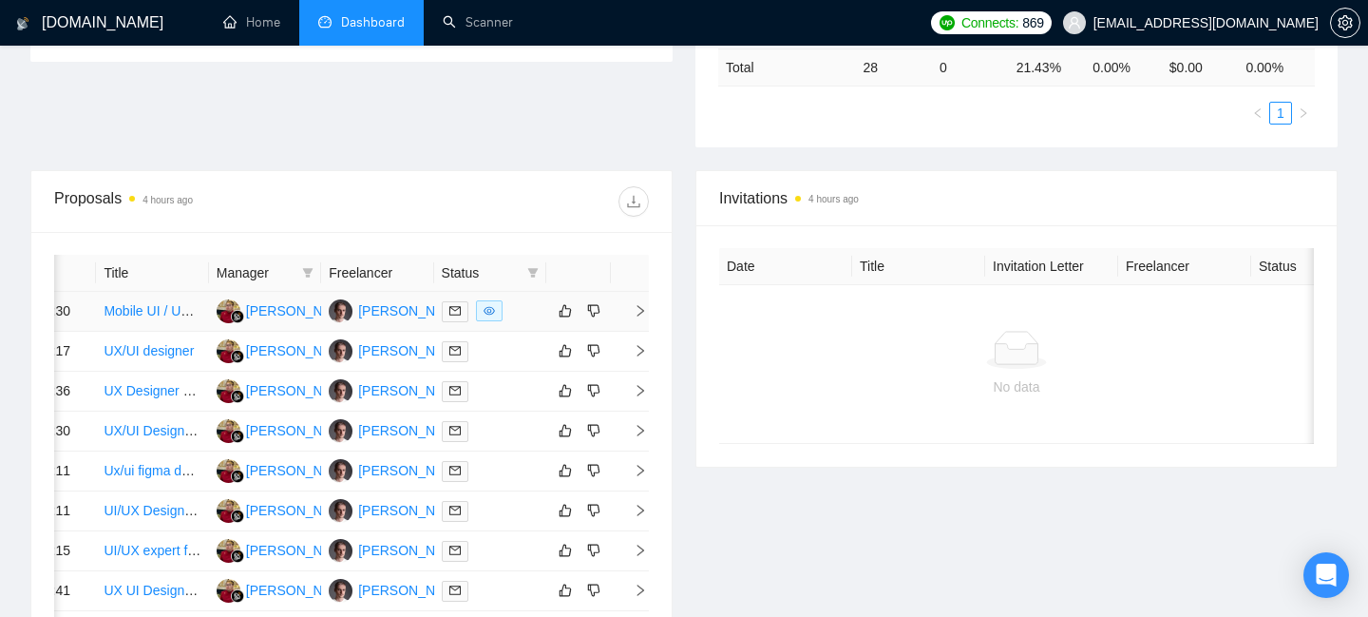
click at [632, 316] on span "right" at bounding box center [633, 310] width 29 height 13
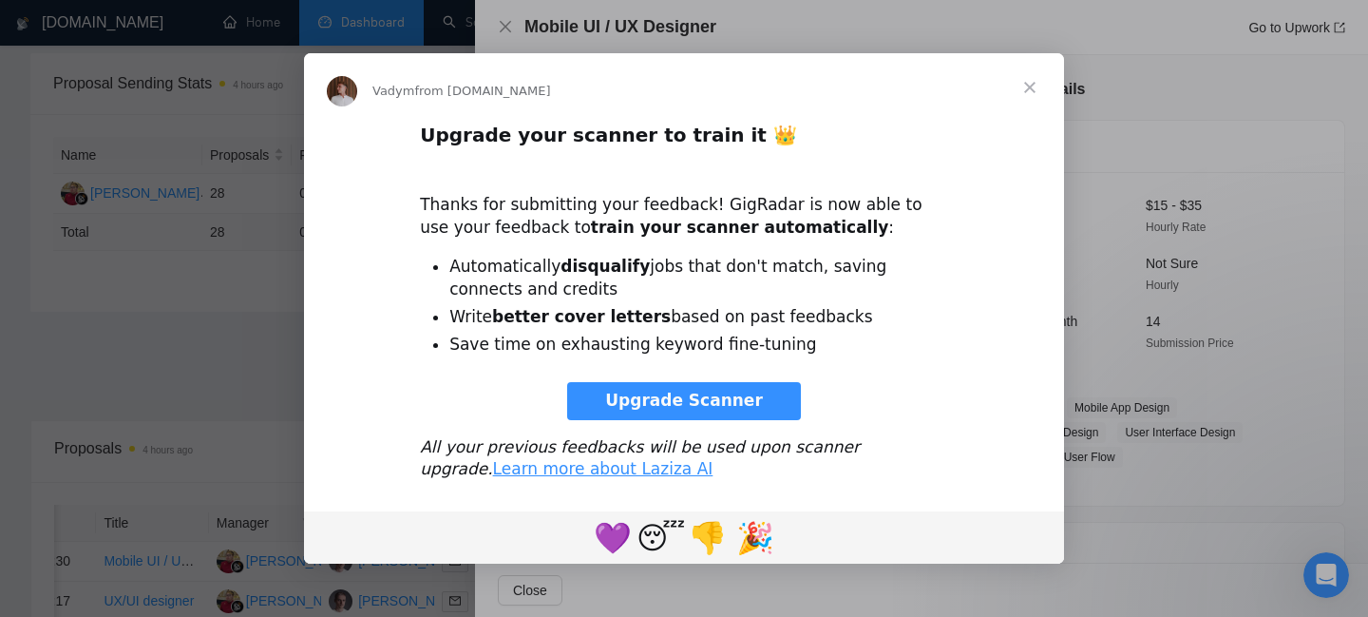
click at [1033, 84] on span "Close" at bounding box center [1030, 87] width 68 height 68
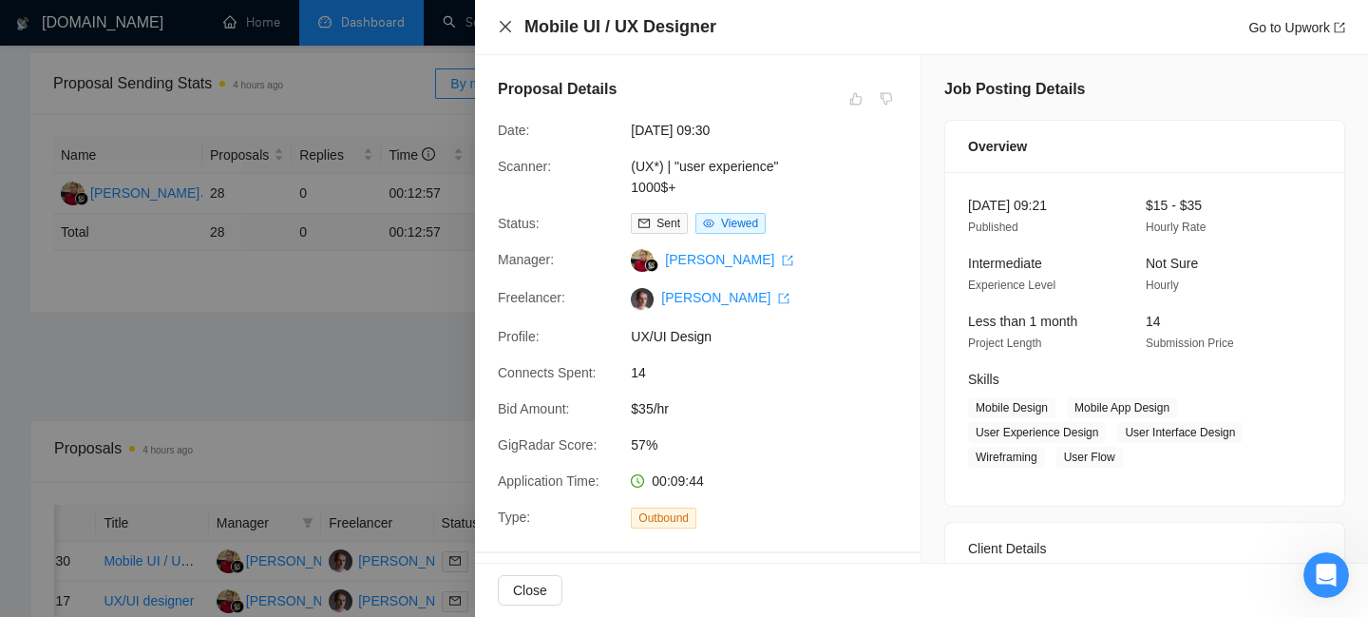
click at [504, 29] on icon "close" at bounding box center [505, 26] width 15 height 15
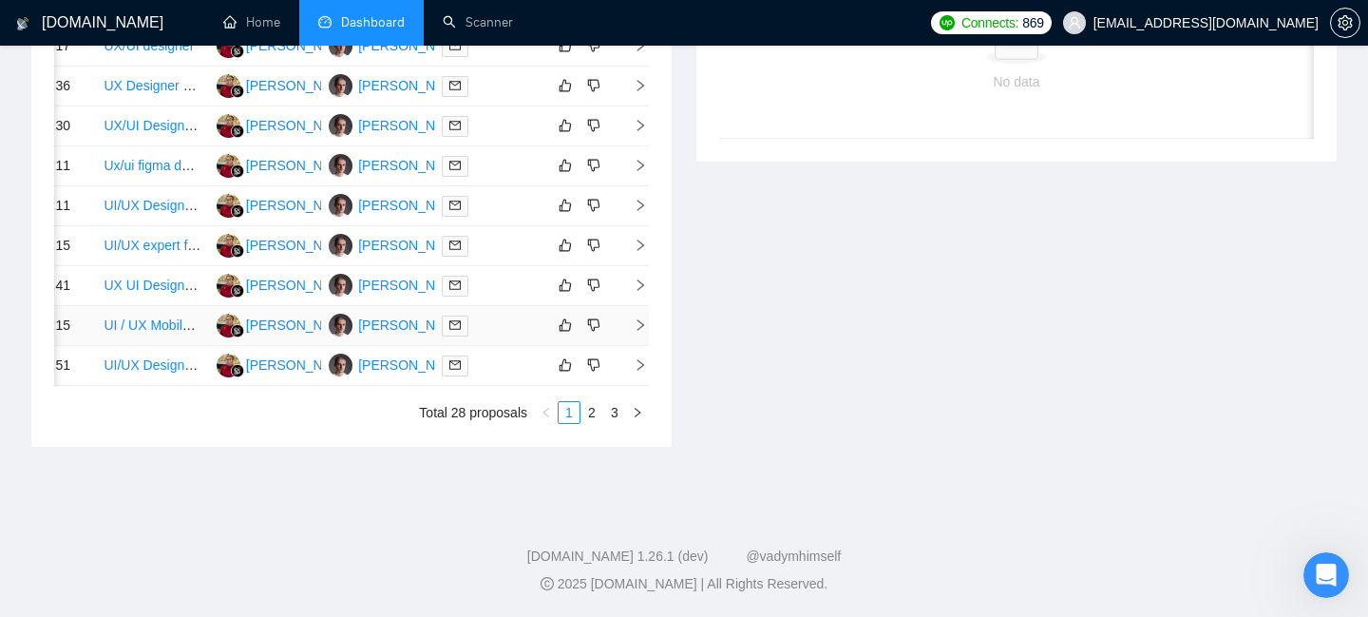
scroll to position [978, 0]
click at [591, 423] on link "2" at bounding box center [592, 412] width 21 height 21
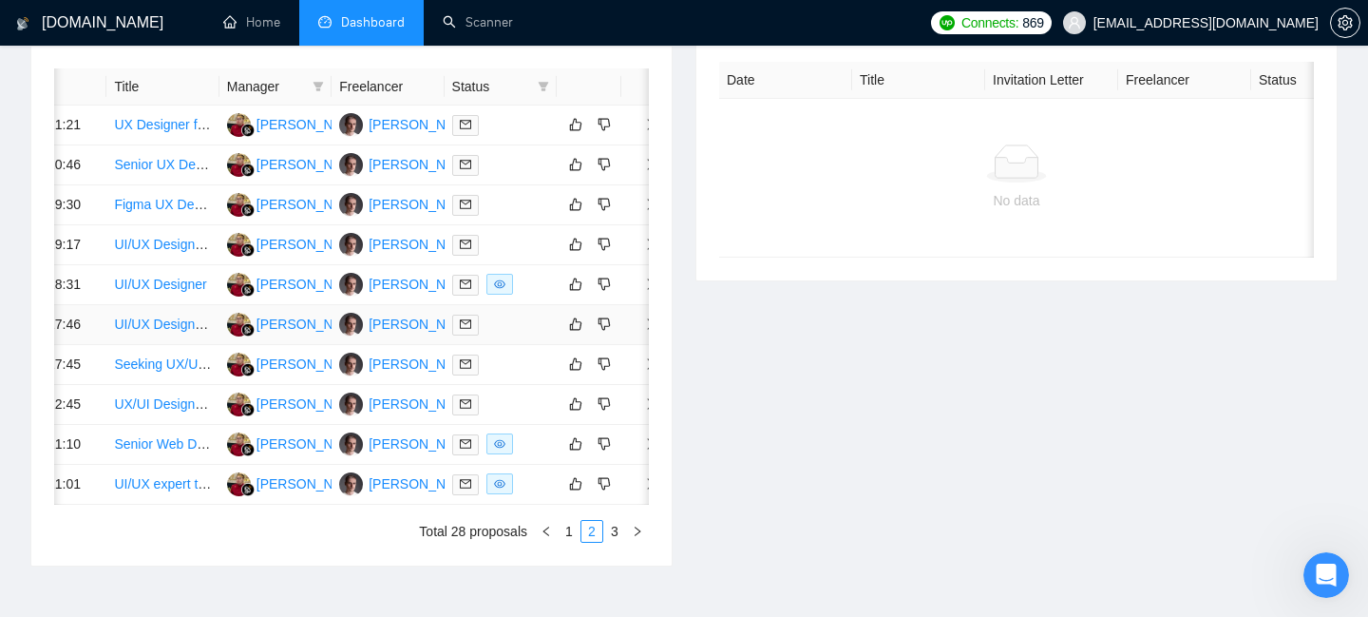
scroll to position [0, 70]
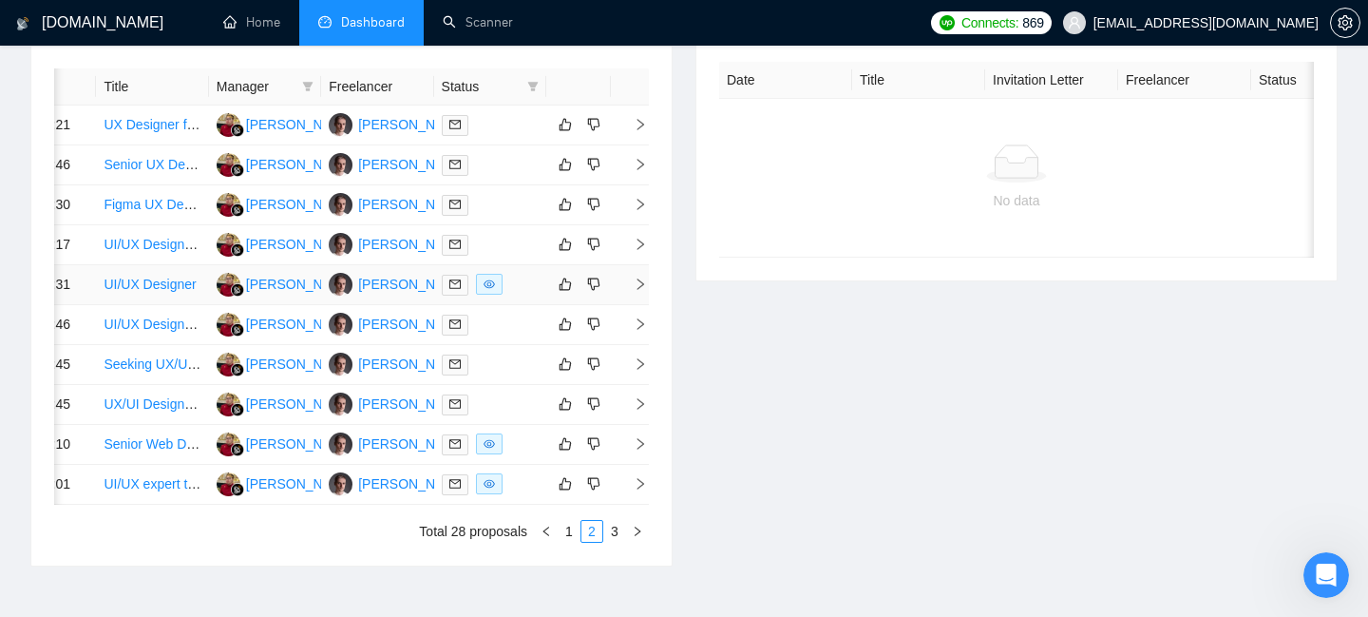
click at [640, 291] on icon "right" at bounding box center [640, 283] width 13 height 13
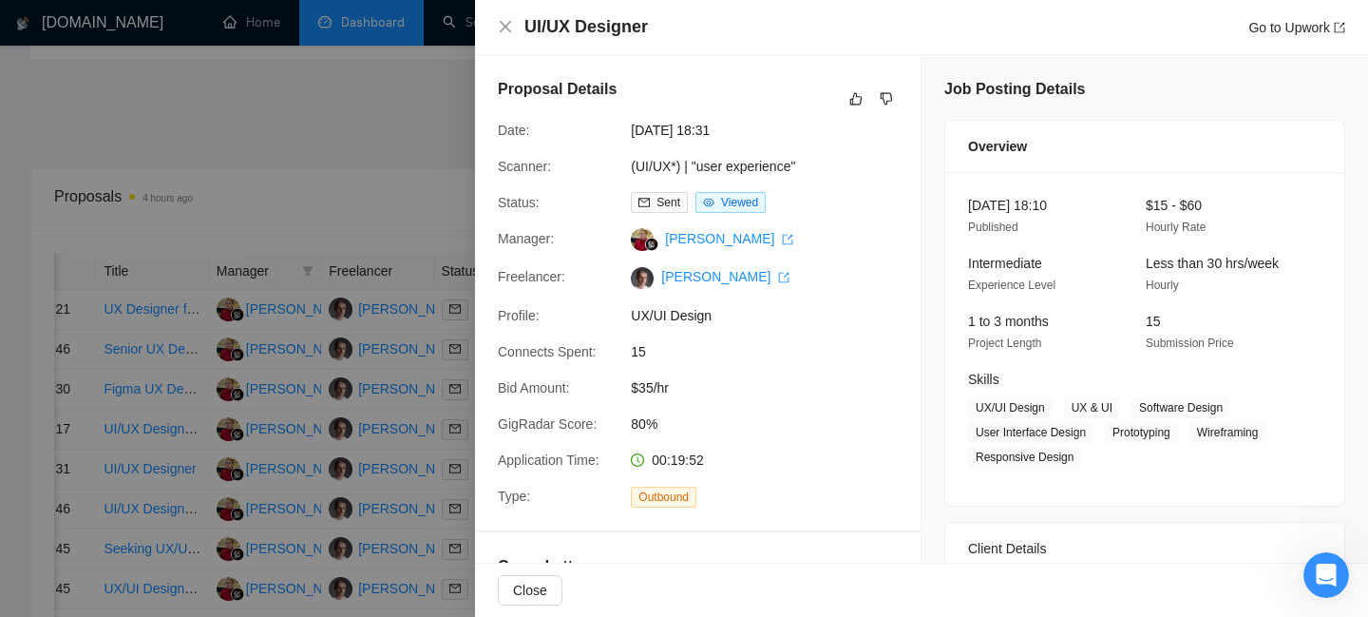
scroll to position [525, 0]
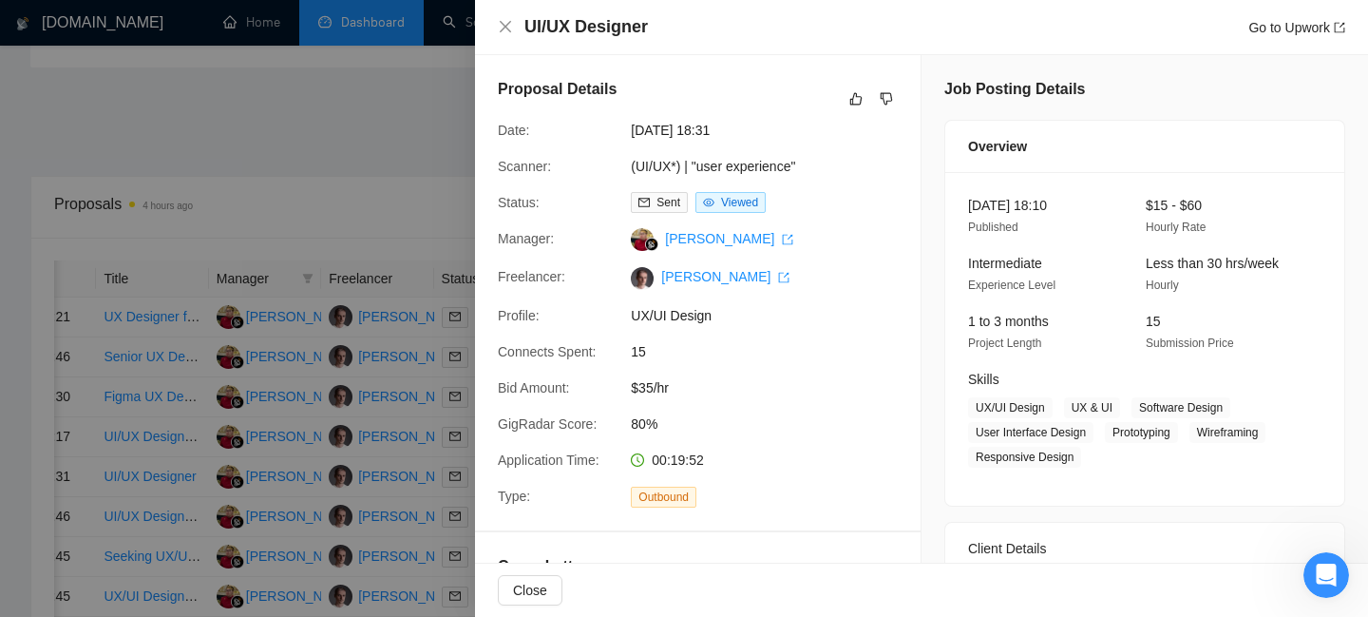
click at [335, 124] on div at bounding box center [684, 308] width 1368 height 617
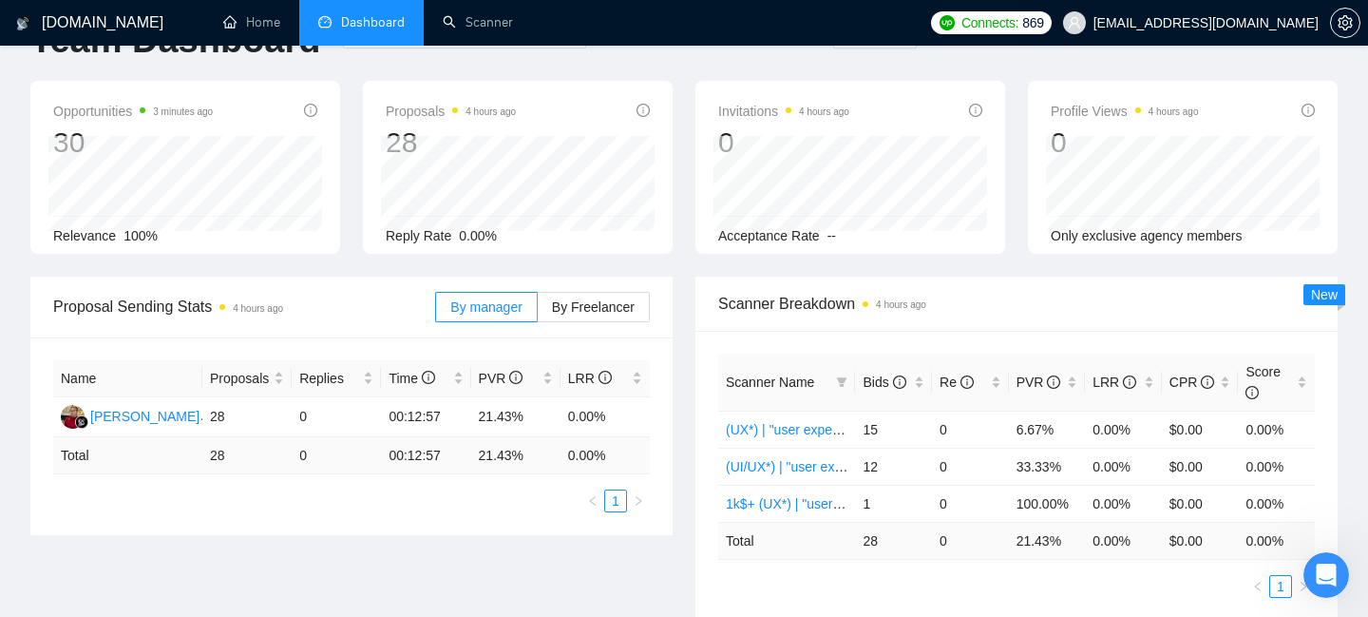
scroll to position [0, 0]
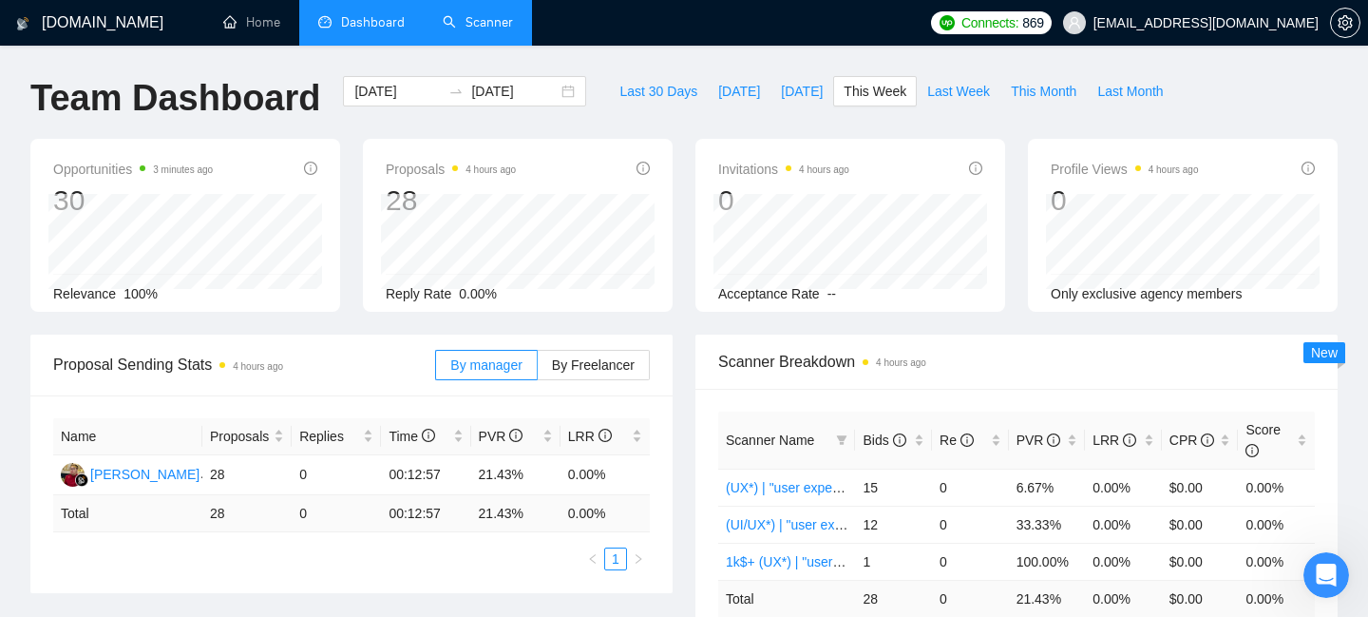
click at [487, 29] on link "Scanner" at bounding box center [478, 22] width 70 height 16
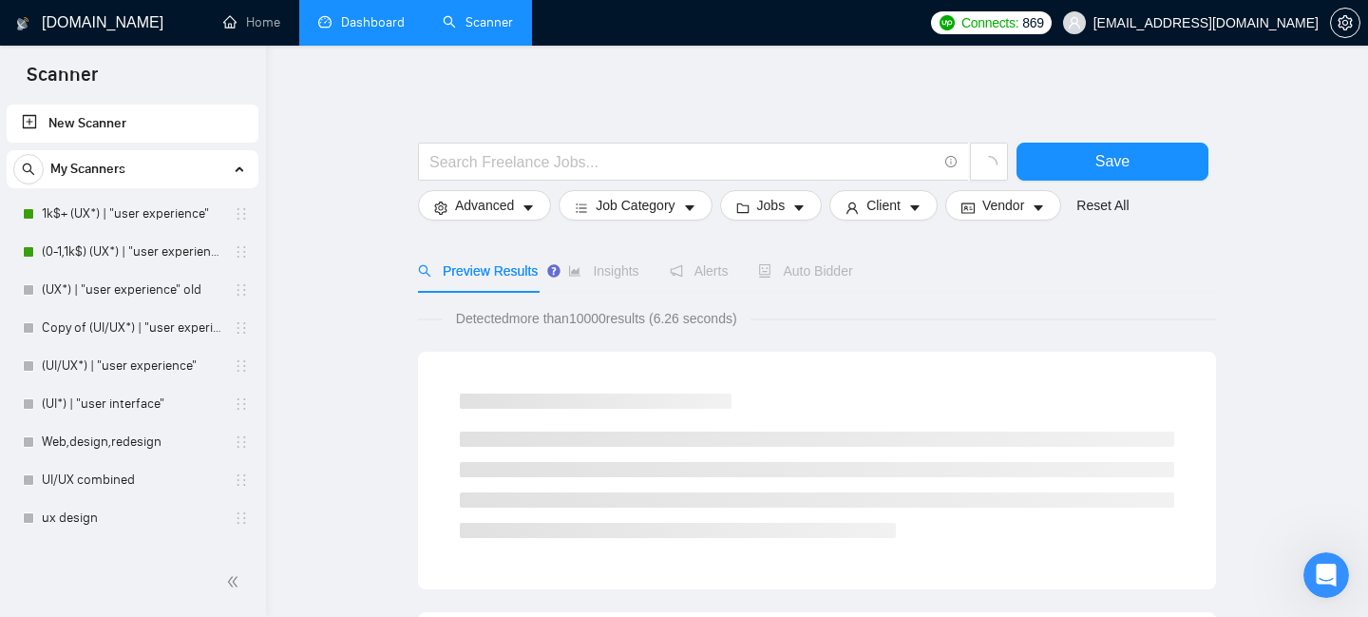
click at [815, 274] on span "Auto Bidder" at bounding box center [805, 270] width 94 height 15
click at [816, 270] on span "Auto Bidder" at bounding box center [805, 270] width 94 height 15
click at [820, 268] on span "Auto Bidder" at bounding box center [822, 270] width 94 height 15
click at [148, 219] on link "1k$+ (UX*) | "user experience"" at bounding box center [132, 214] width 181 height 38
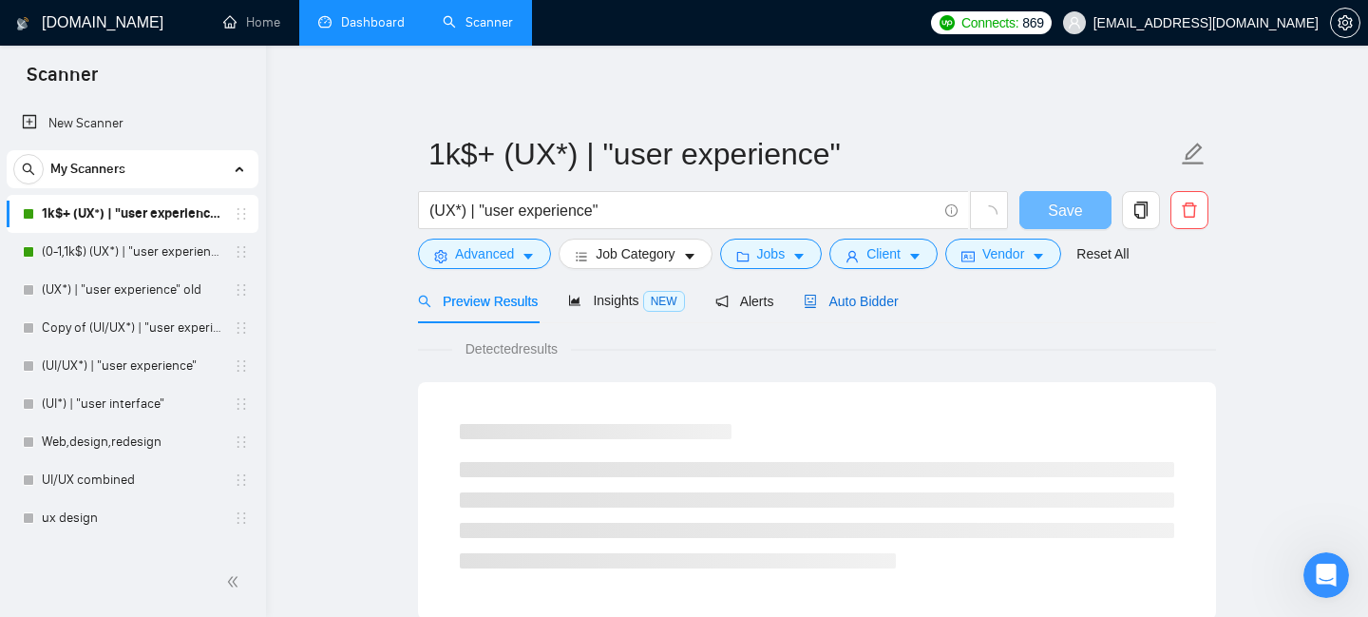
click at [873, 300] on span "Auto Bidder" at bounding box center [851, 301] width 94 height 15
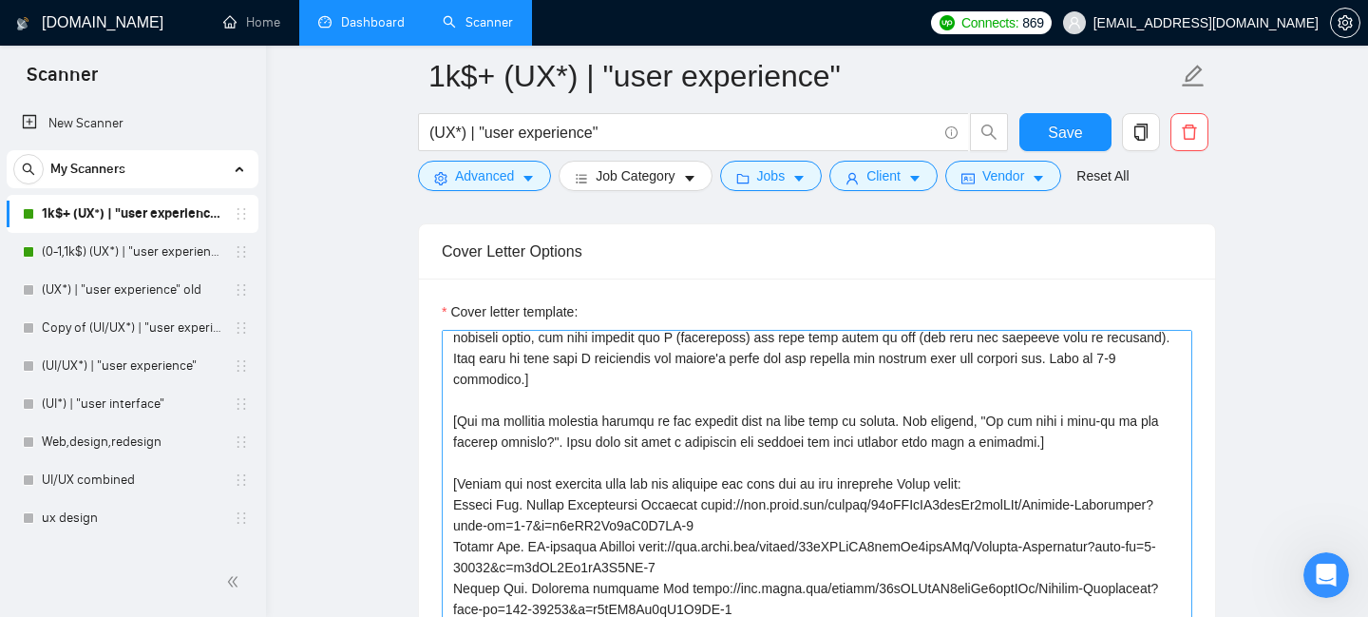
scroll to position [145, 0]
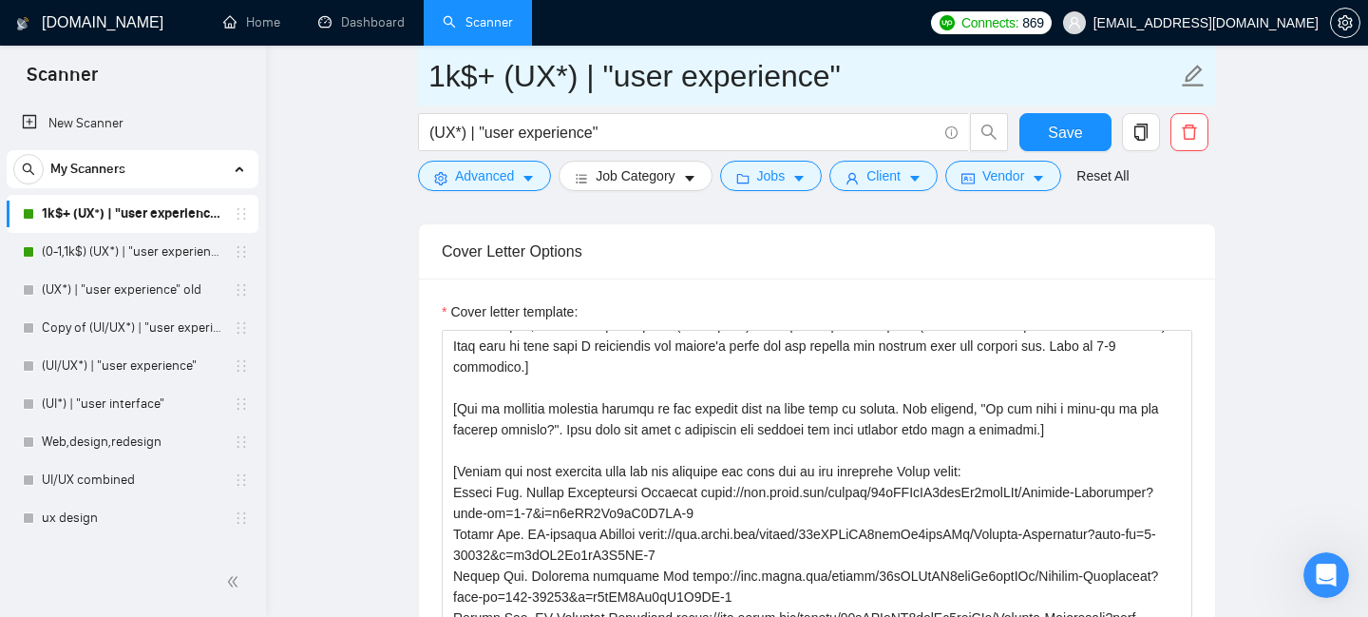
drag, startPoint x: 423, startPoint y: 68, endPoint x: 917, endPoint y: 77, distance: 494.2
click at [917, 77] on span "1k$+ (UX*) | "user experience"" at bounding box center [817, 76] width 798 height 60
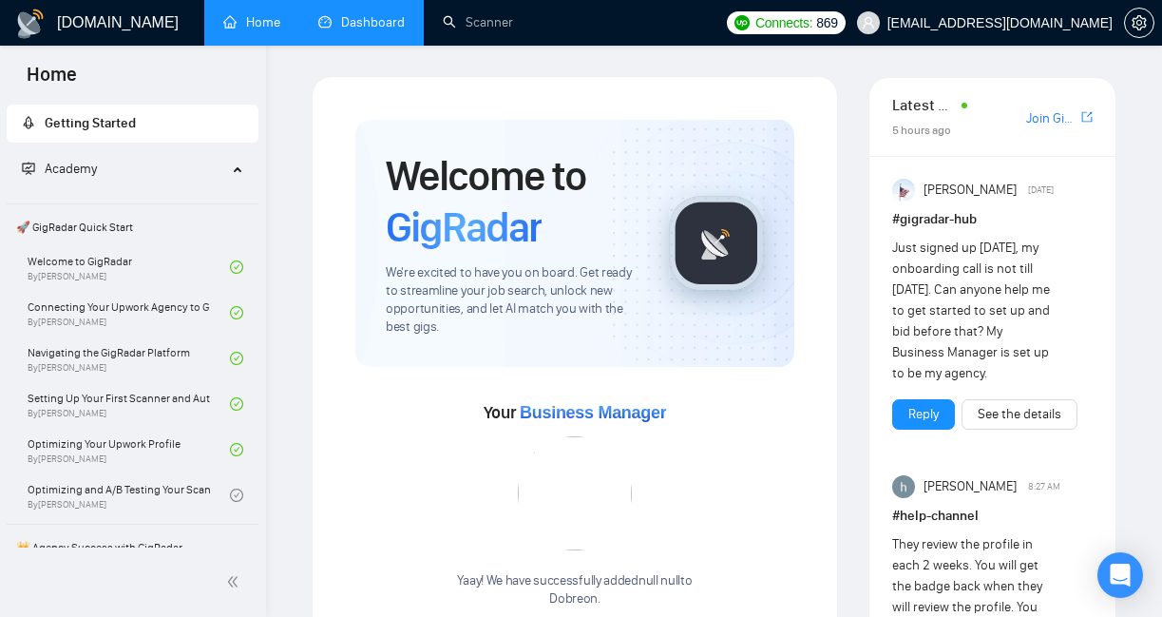
click at [360, 30] on link "Dashboard" at bounding box center [361, 22] width 86 height 16
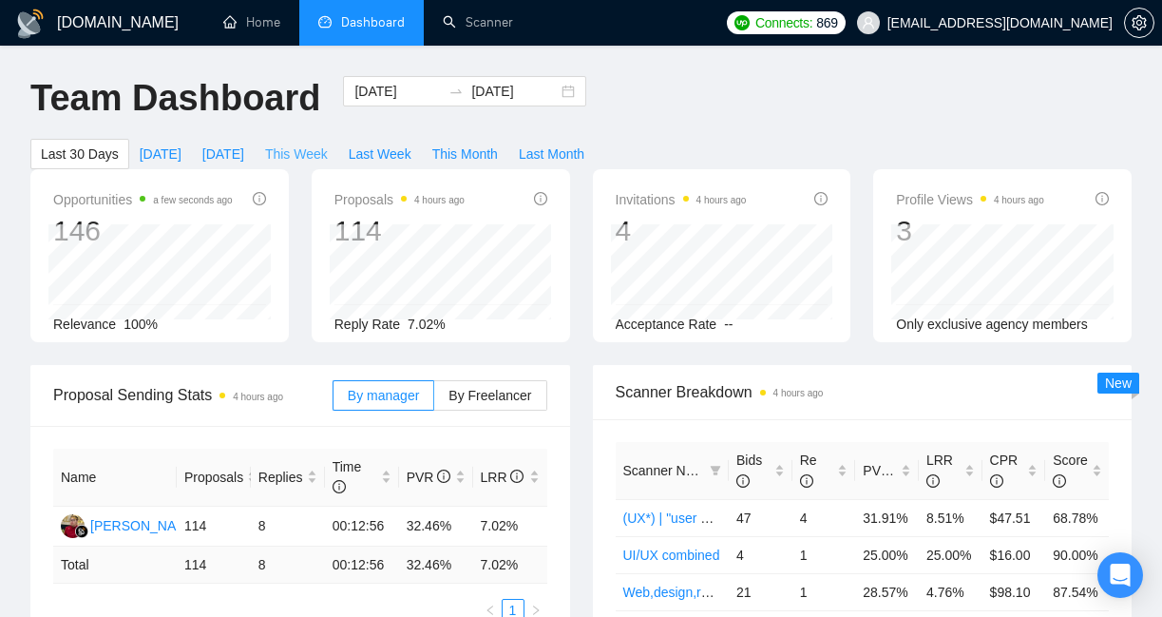
click at [312, 150] on span "This Week" at bounding box center [296, 153] width 63 height 21
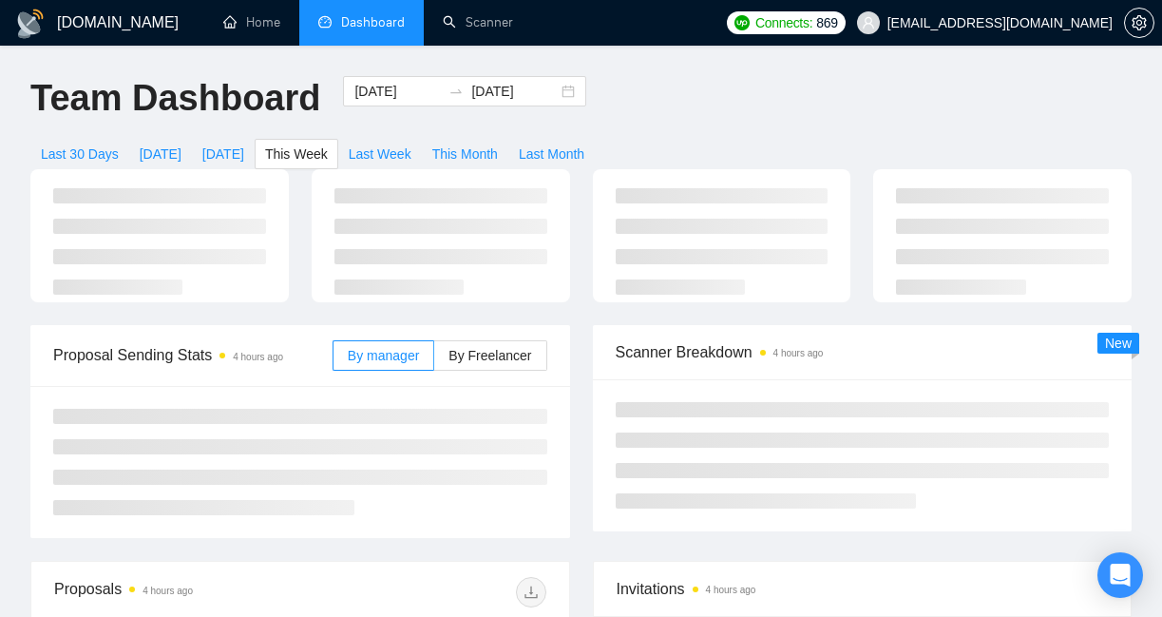
type input "[DATE]"
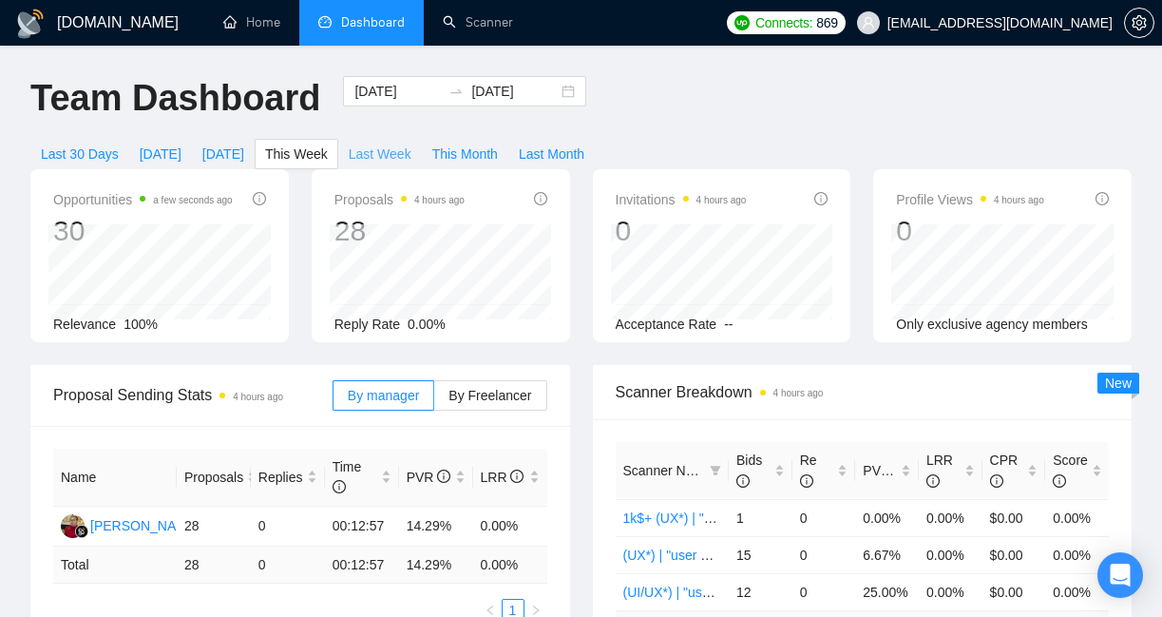
click at [381, 146] on span "Last Week" at bounding box center [380, 153] width 63 height 21
type input "2025-09-08"
type input "2025-09-14"
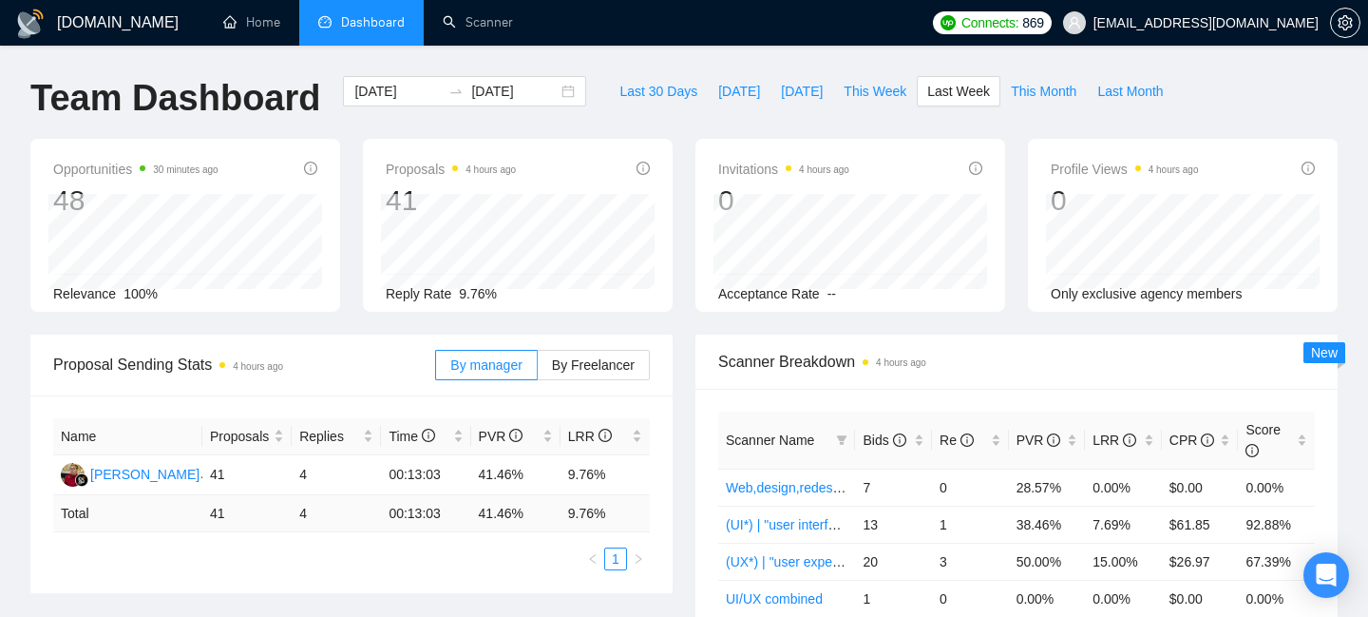
click at [887, 34] on ul "Home Dashboard Scanner" at bounding box center [560, 23] width 725 height 46
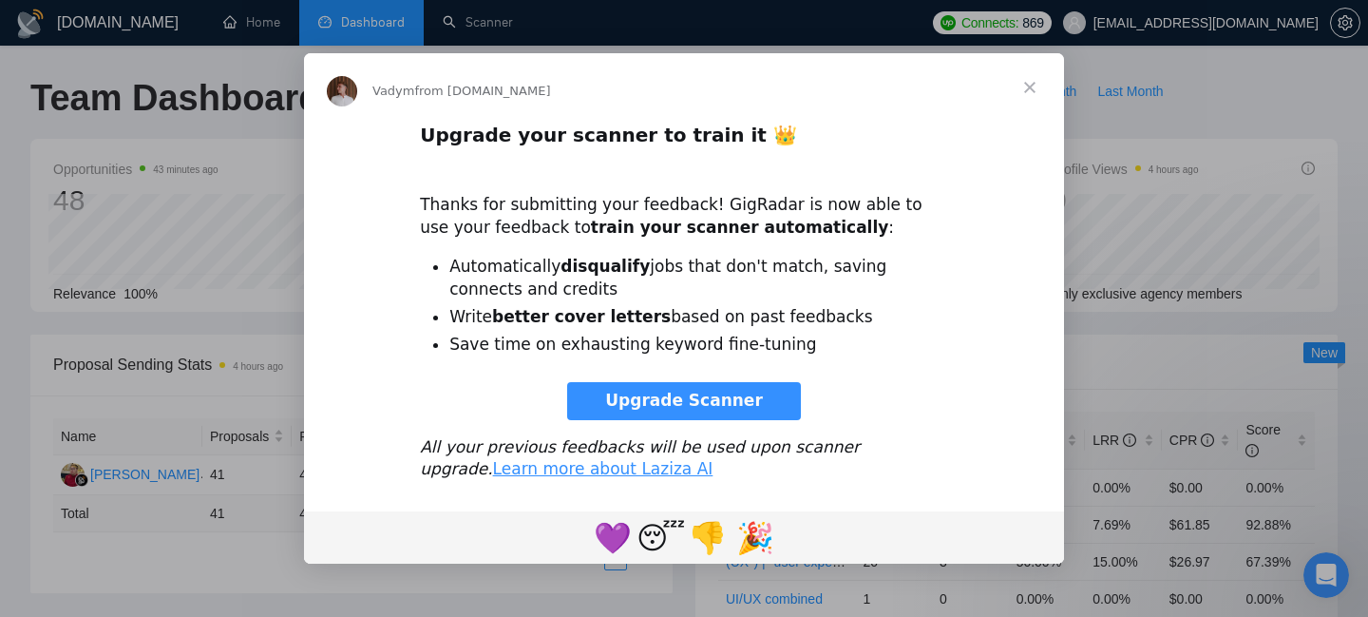
click at [1030, 86] on span "Close" at bounding box center [1030, 87] width 68 height 68
